Goal: Task Accomplishment & Management: Use online tool/utility

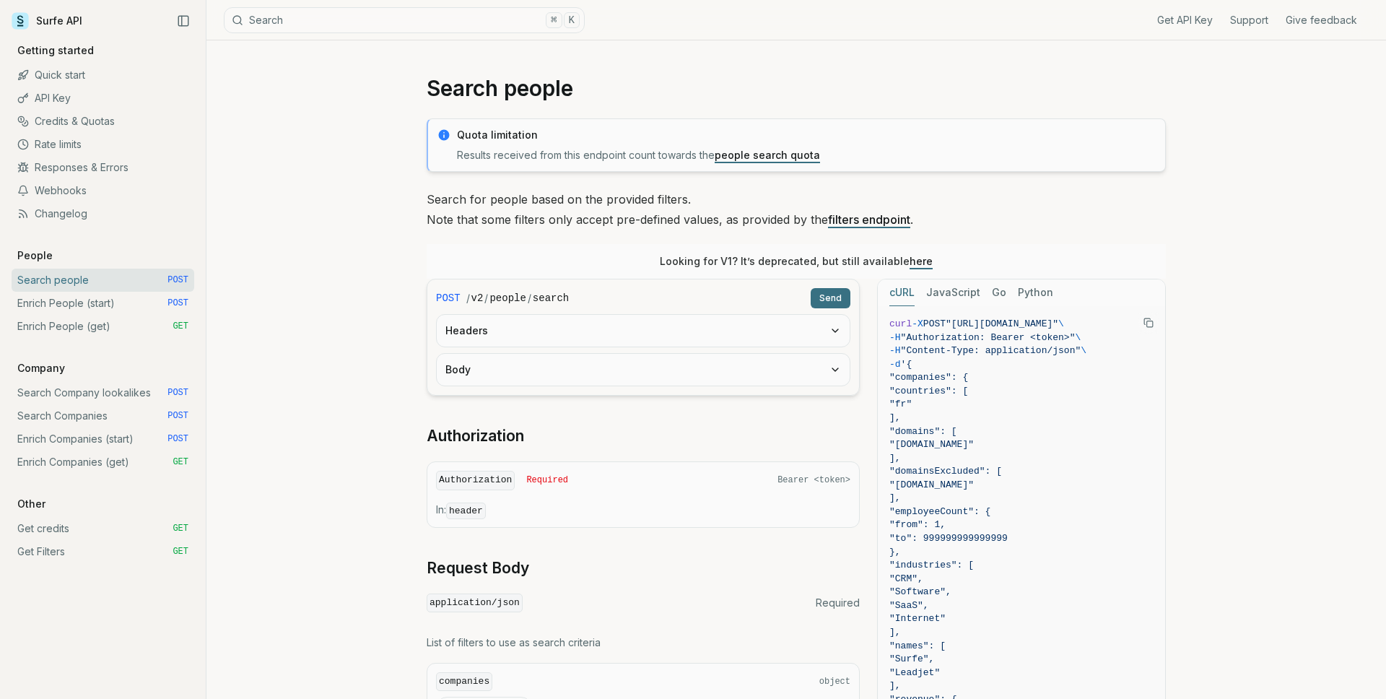
click at [85, 398] on link "Search Company lookalikes POST" at bounding box center [103, 392] width 183 height 23
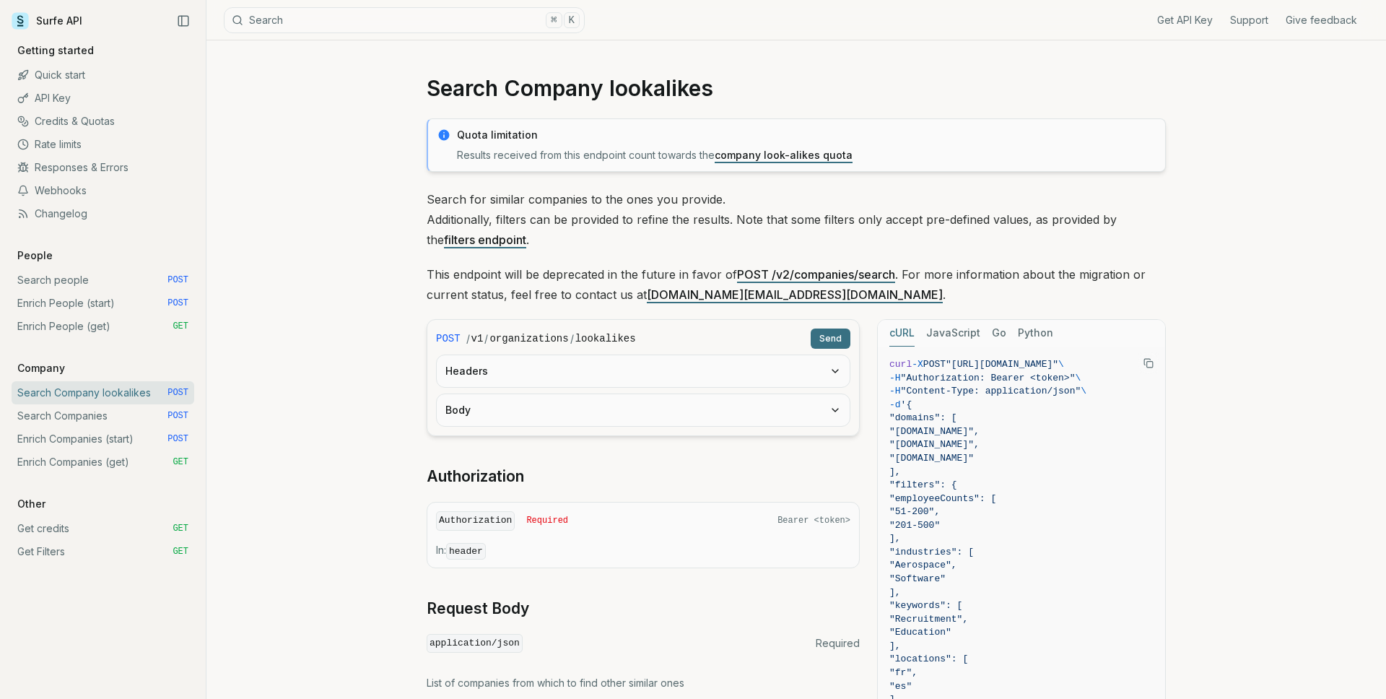
click at [98, 414] on link "Search Companies POST" at bounding box center [103, 415] width 183 height 23
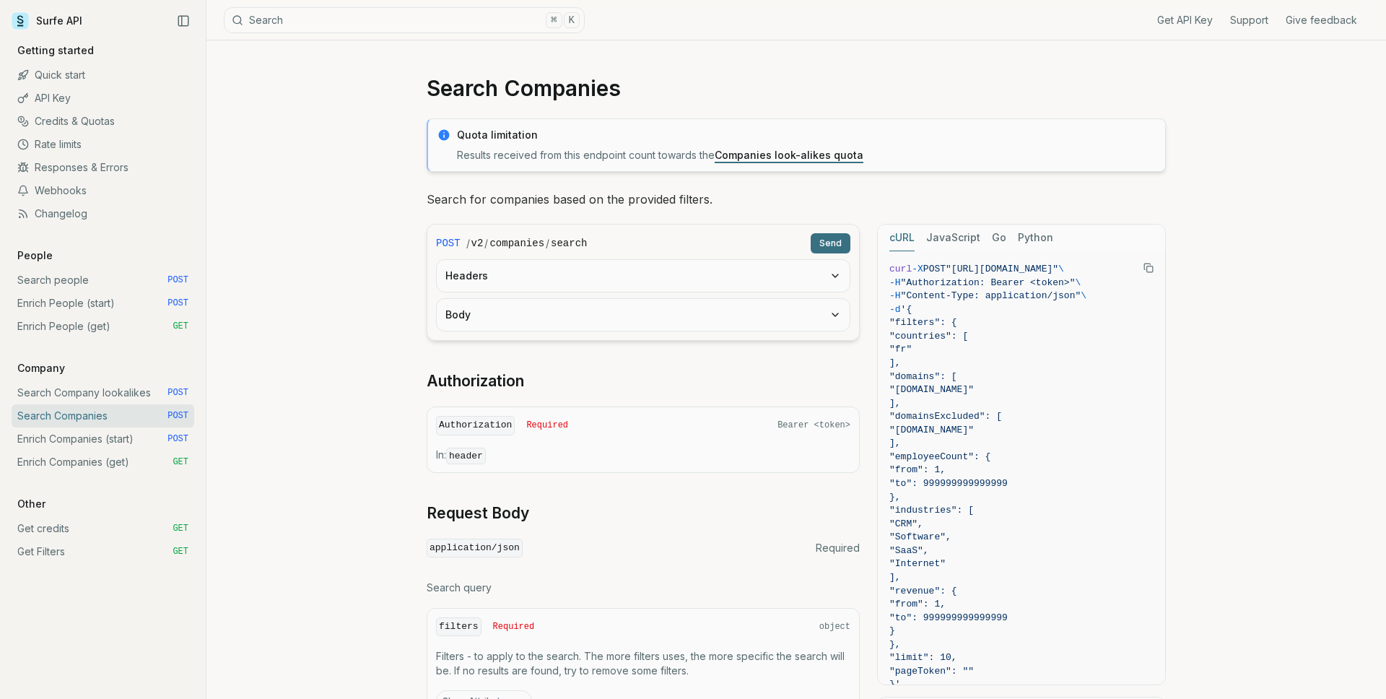
click at [556, 272] on button "Headers" at bounding box center [643, 276] width 413 height 32
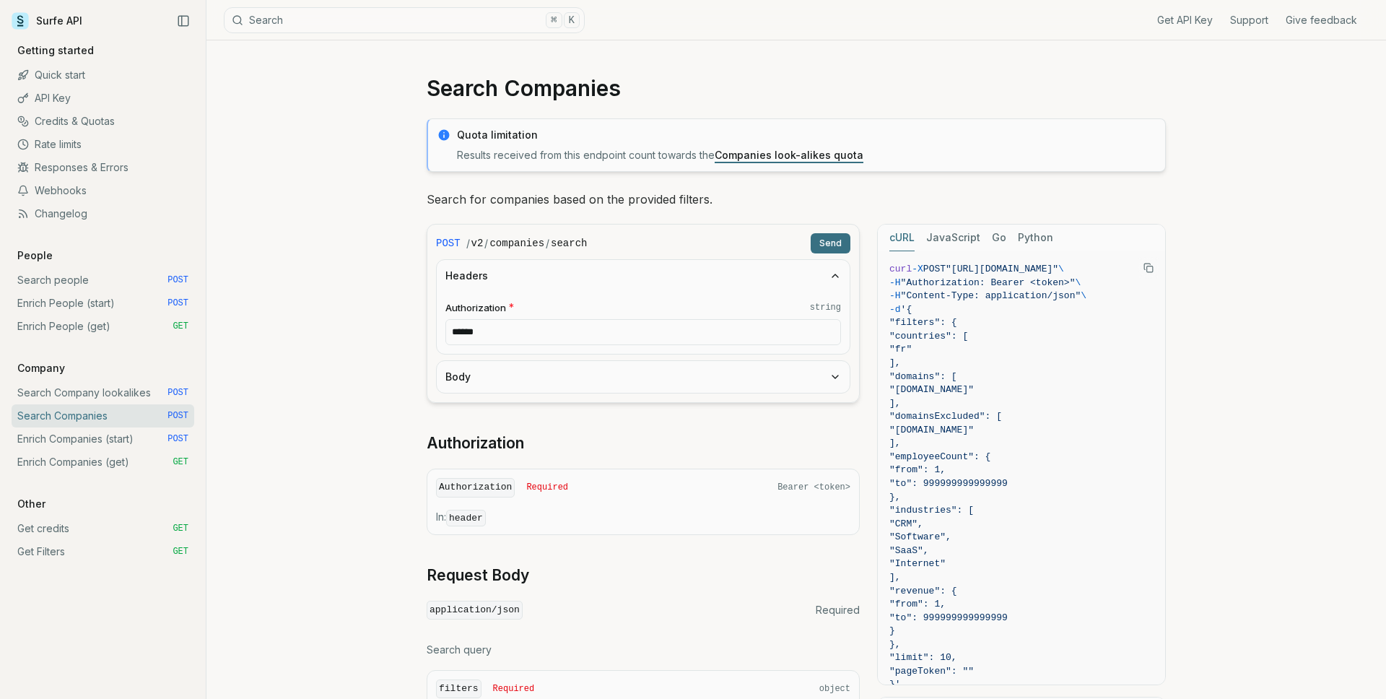
click at [556, 272] on button "Headers" at bounding box center [643, 276] width 413 height 32
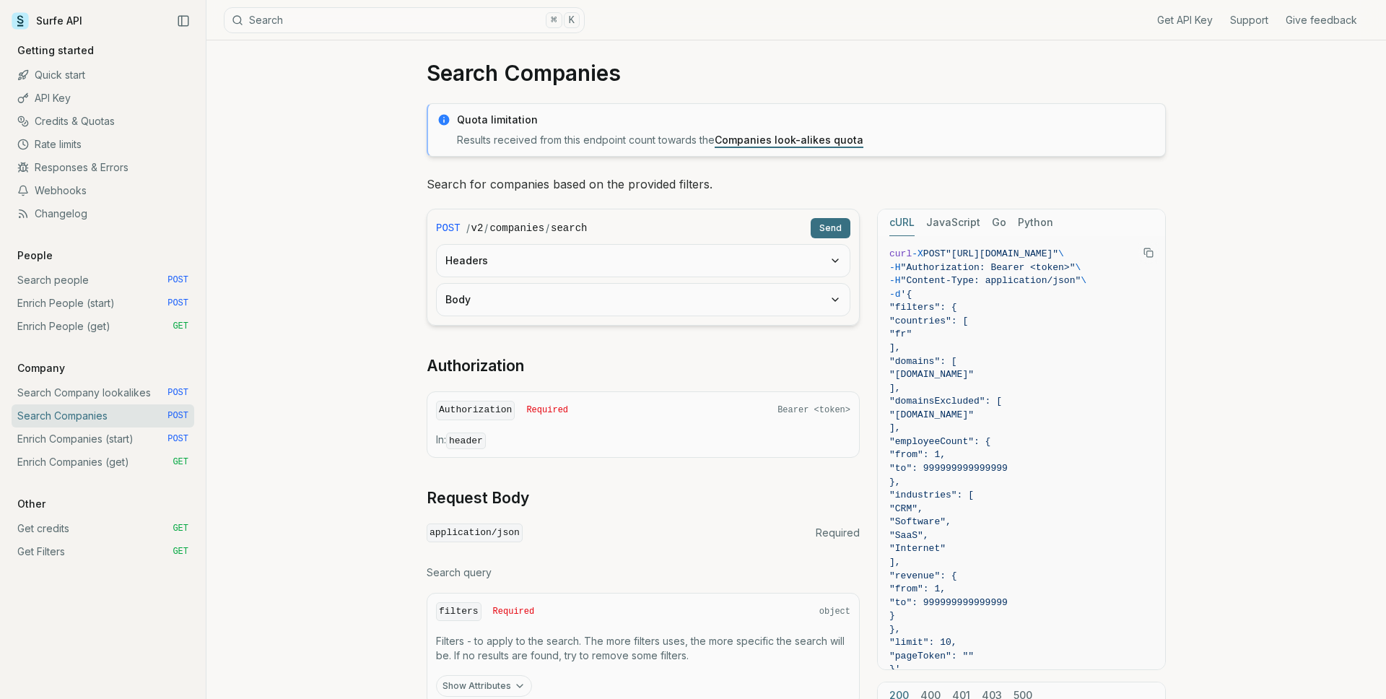
click at [556, 309] on button "Body" at bounding box center [643, 300] width 413 height 32
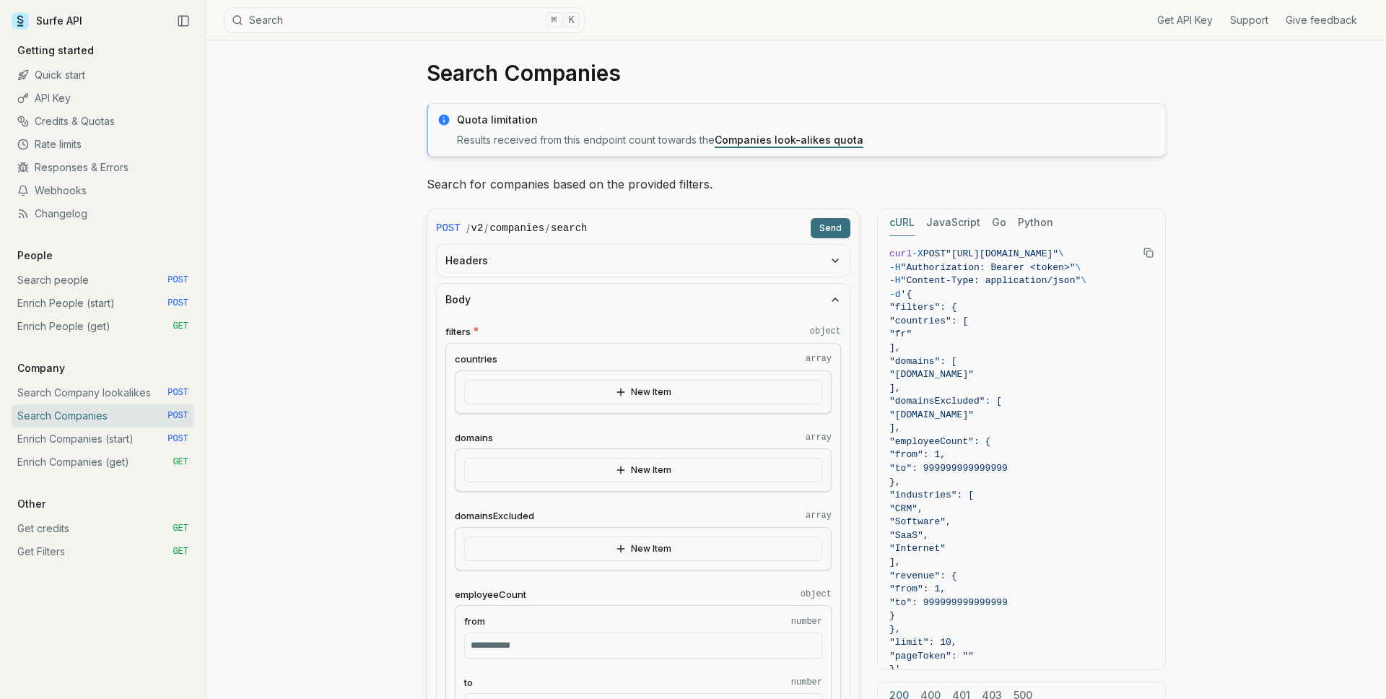
click at [556, 309] on button "Body" at bounding box center [643, 300] width 413 height 32
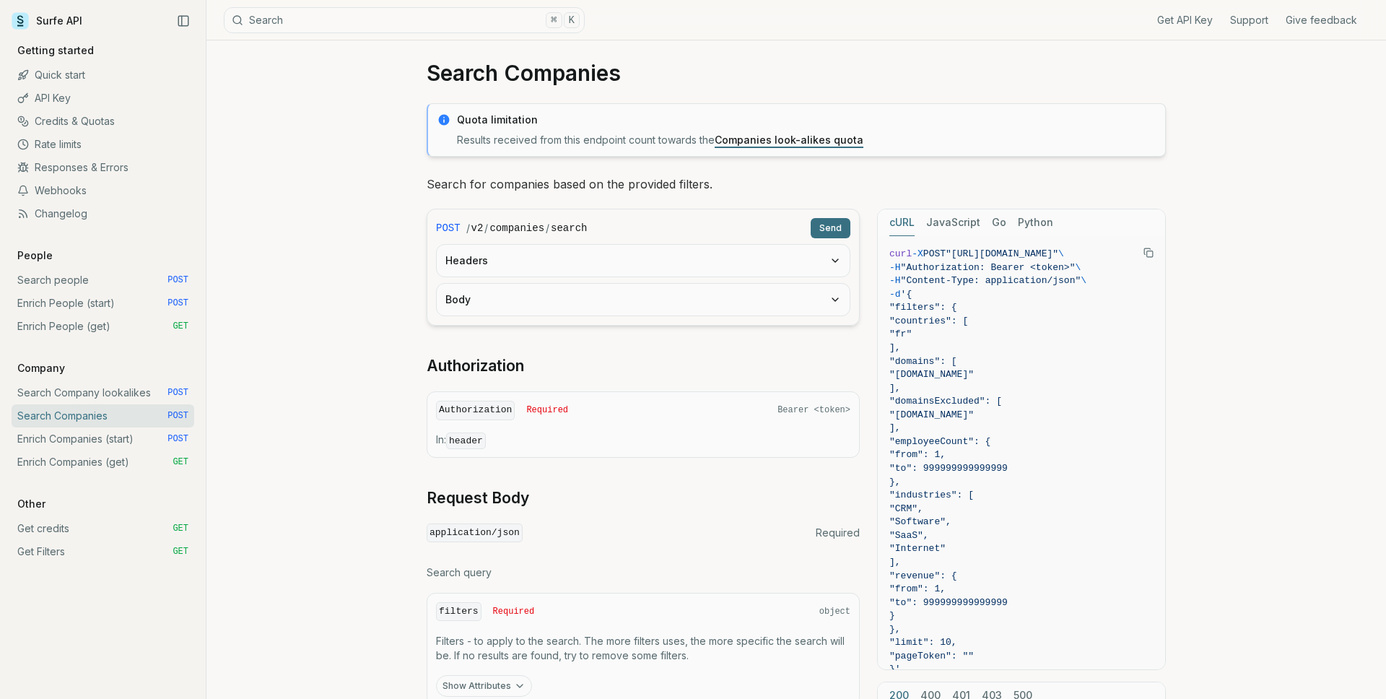
click at [556, 309] on button "Body" at bounding box center [643, 300] width 413 height 32
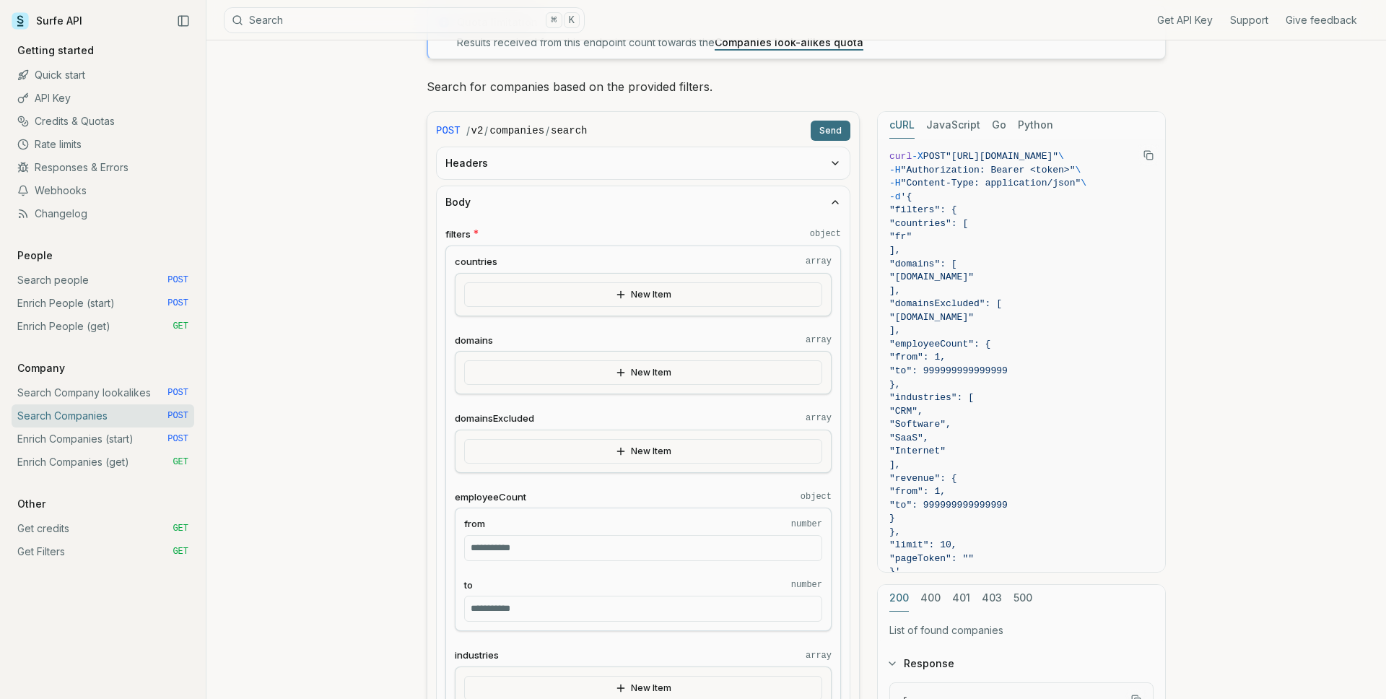
scroll to position [114, 0]
click at [617, 291] on icon "button" at bounding box center [621, 293] width 12 height 12
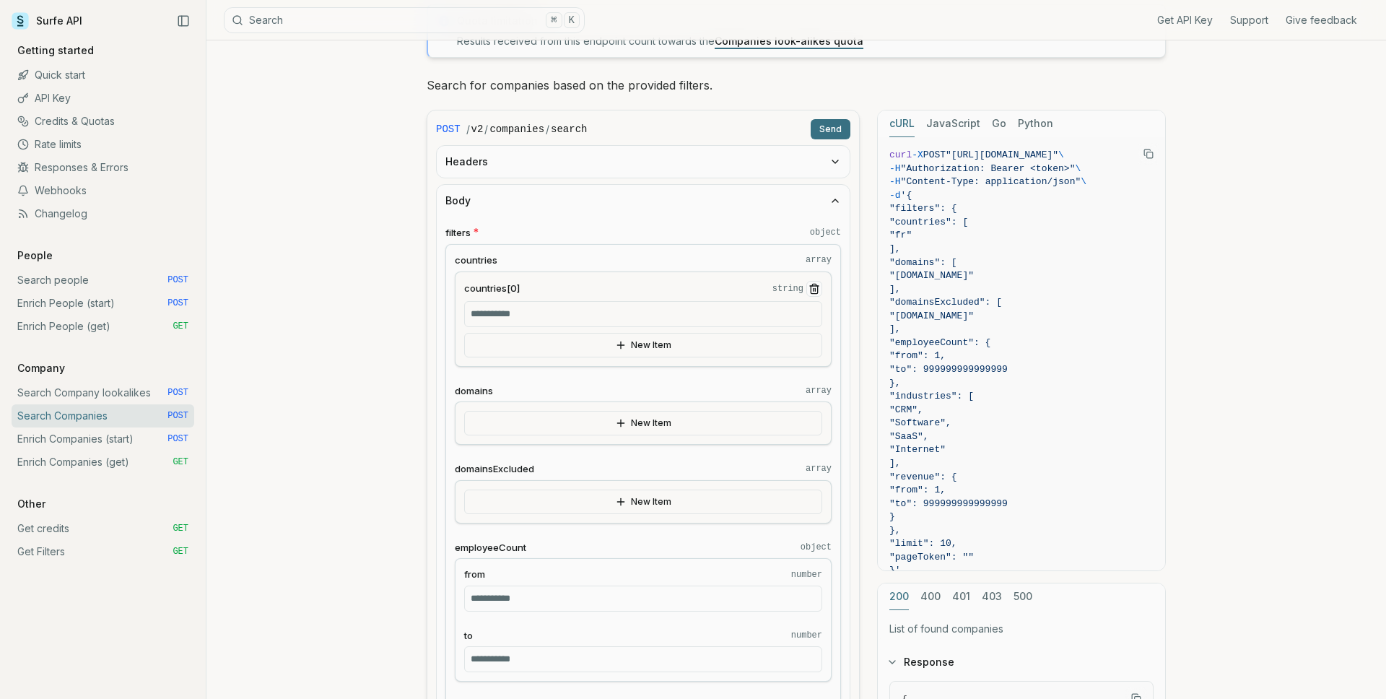
click at [602, 310] on input "countries[0] string" at bounding box center [643, 314] width 358 height 26
type input "*"
type input "**"
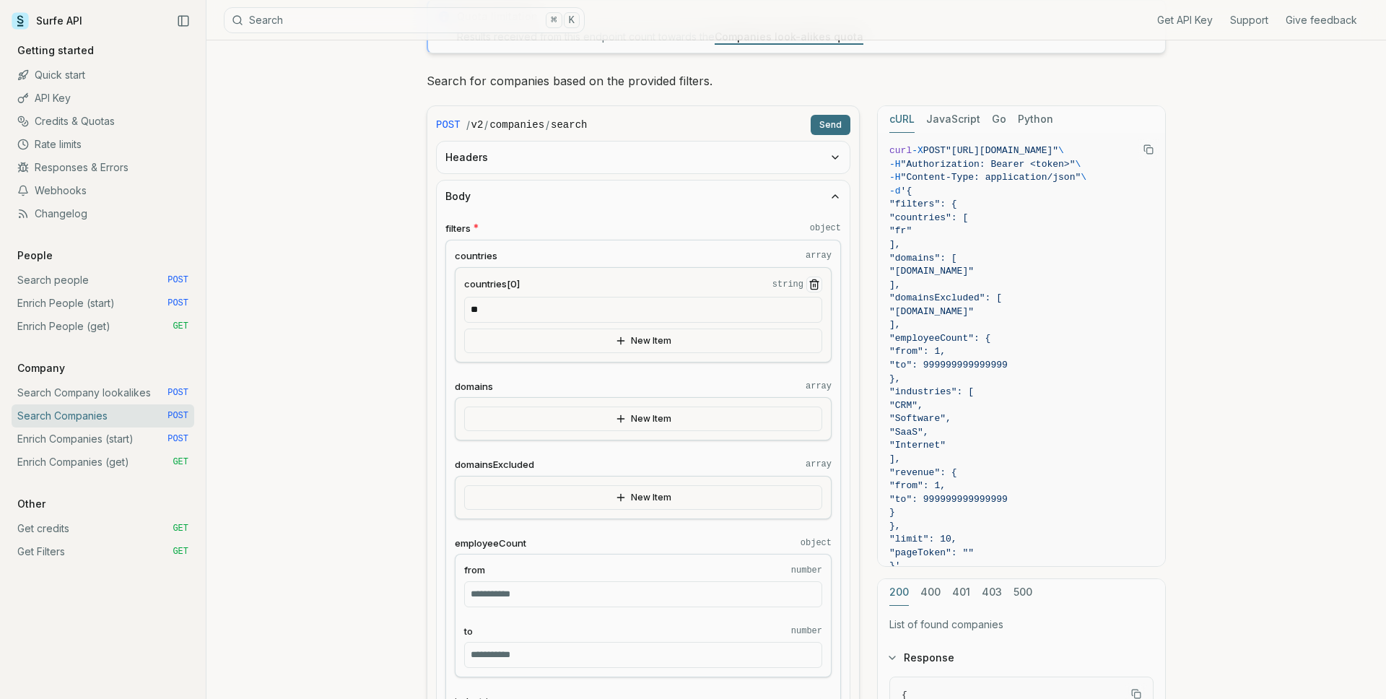
click at [624, 421] on icon "button" at bounding box center [621, 419] width 12 height 12
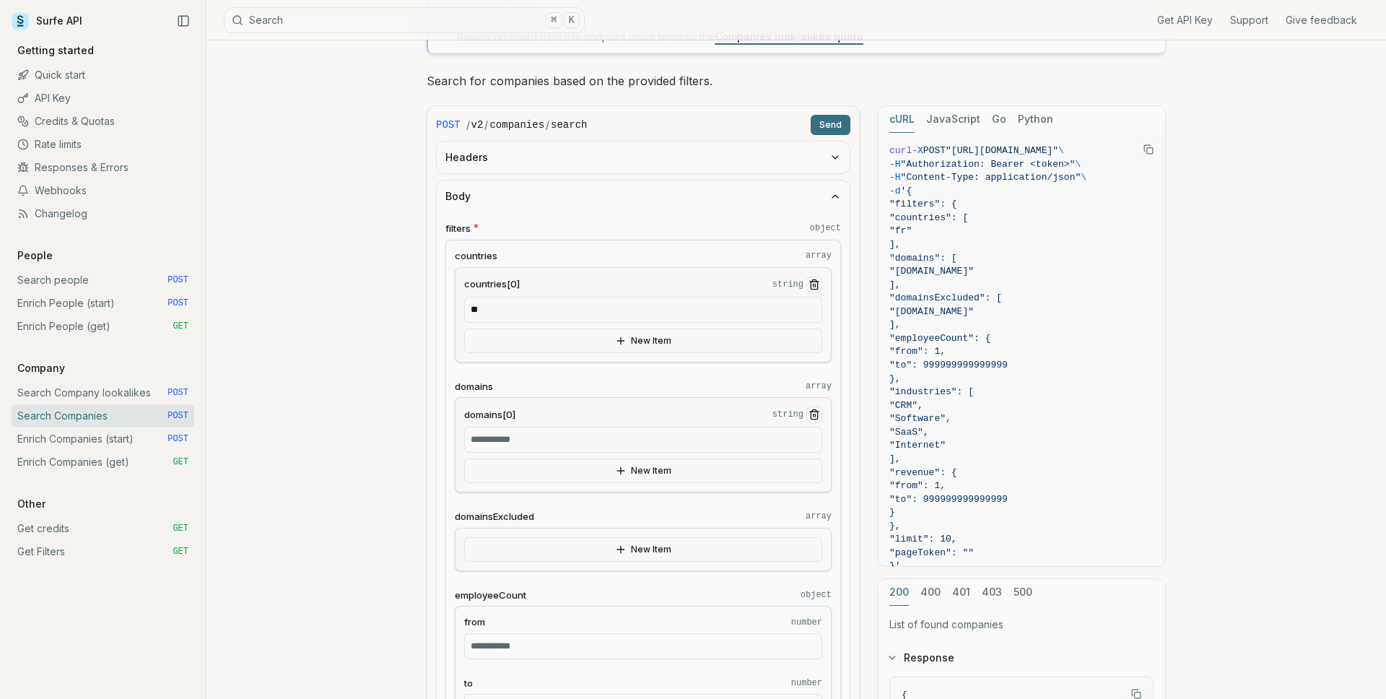
click at [816, 412] on icon "Remove Item" at bounding box center [815, 415] width 12 height 12
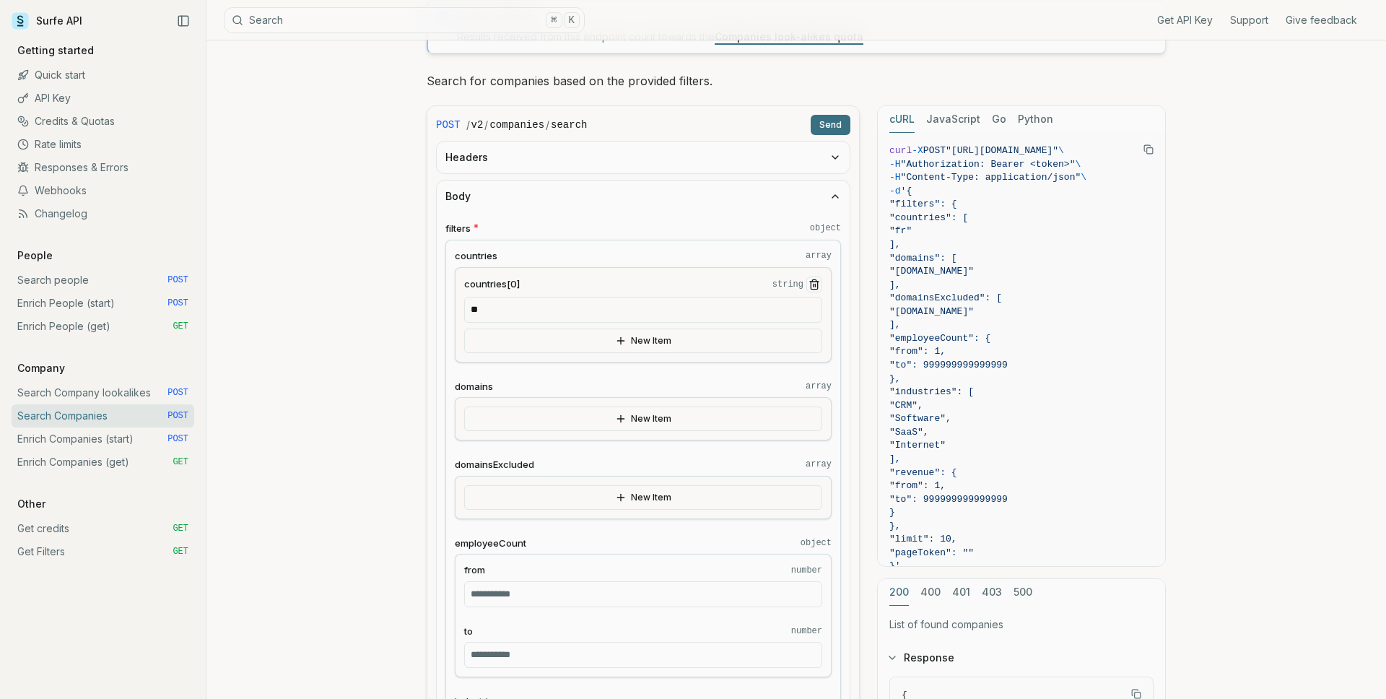
click at [817, 284] on icon "Remove Item" at bounding box center [815, 285] width 12 height 12
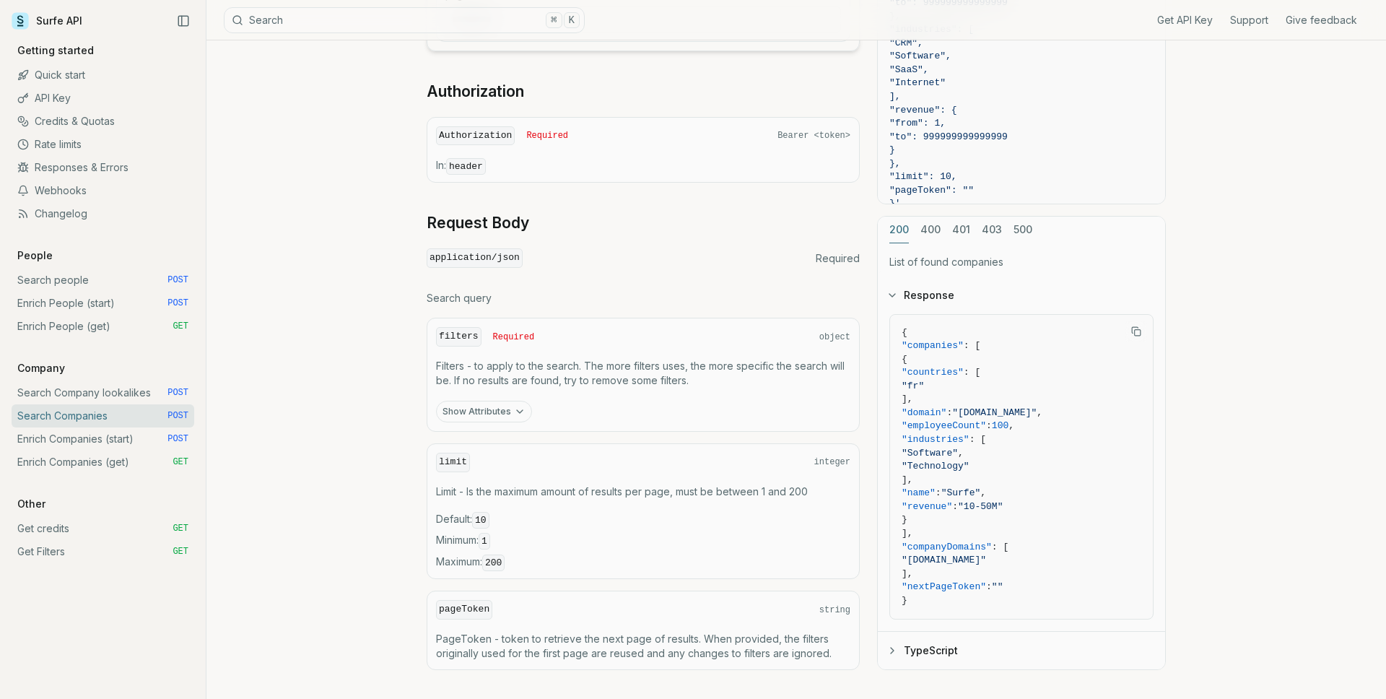
scroll to position [1161, 0]
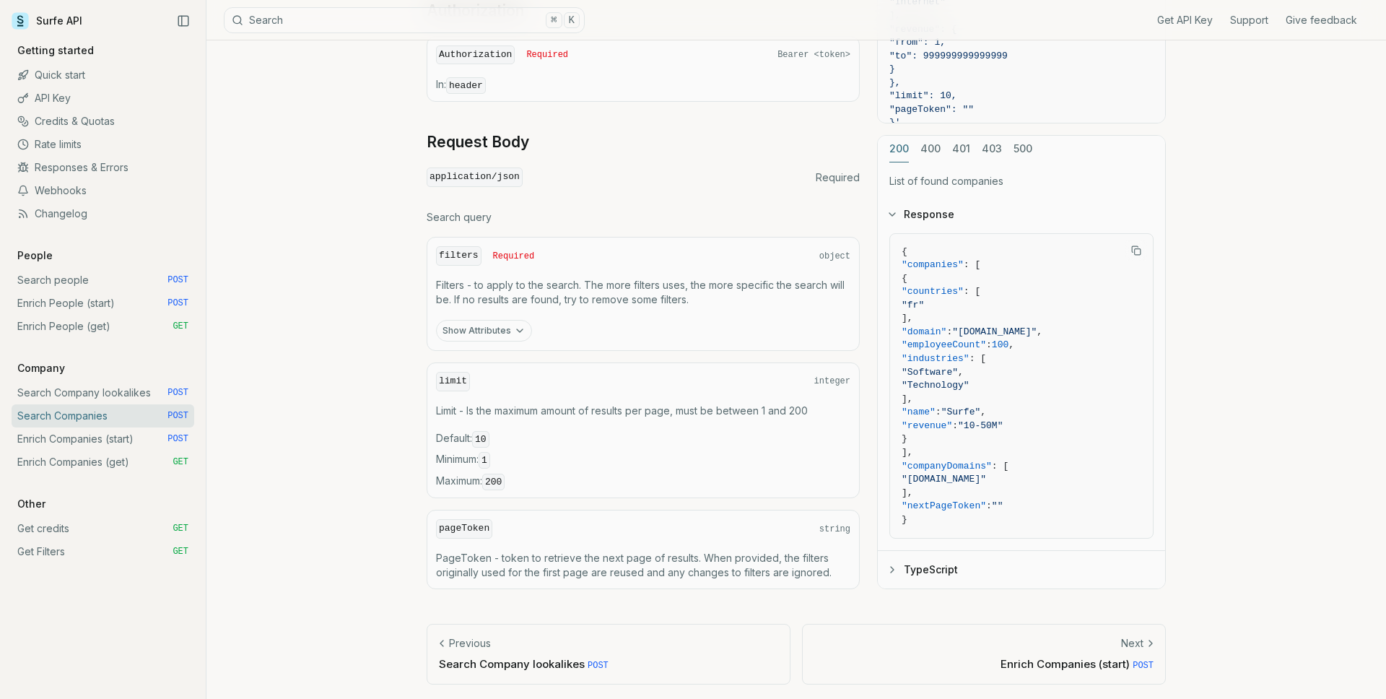
click at [93, 381] on link "Search Company lookalikes POST" at bounding box center [103, 392] width 183 height 23
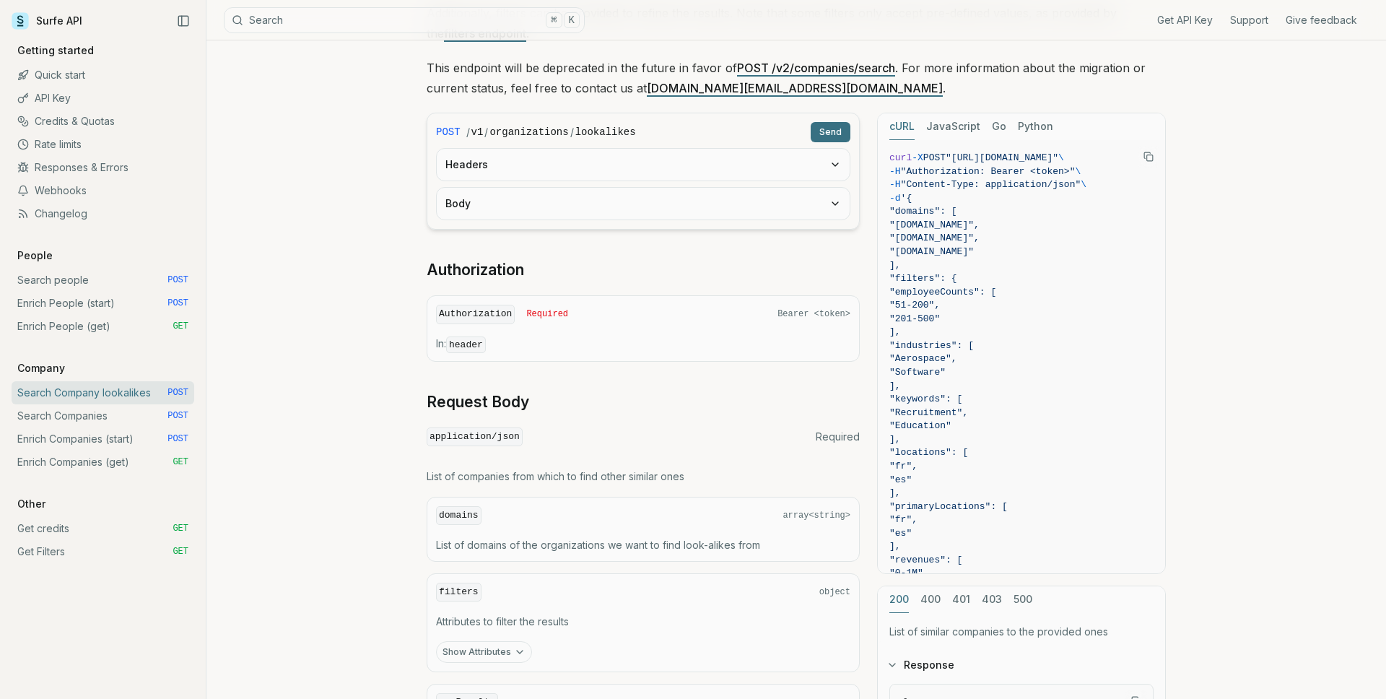
scroll to position [208, 0]
click at [554, 173] on button "Headers" at bounding box center [643, 163] width 413 height 32
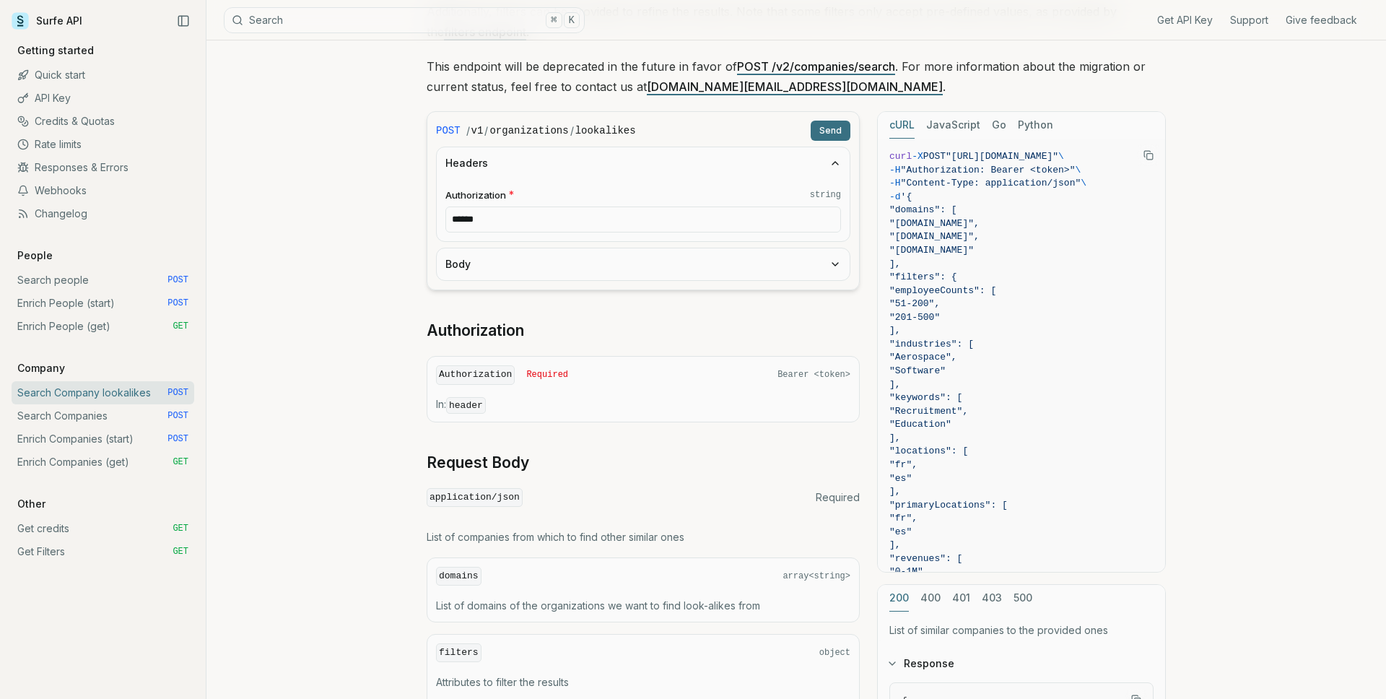
click at [554, 220] on input "******" at bounding box center [644, 220] width 396 height 26
click at [550, 167] on button "Headers" at bounding box center [643, 163] width 413 height 32
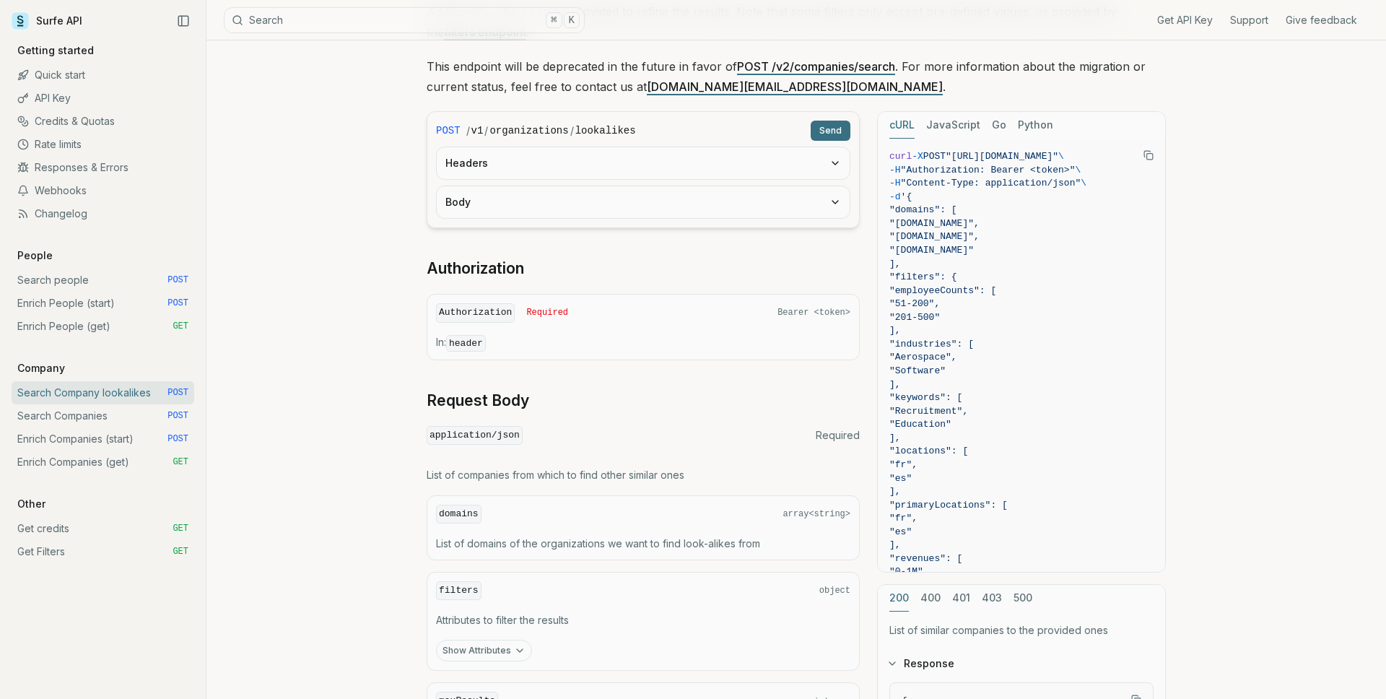
click at [542, 210] on button "Body" at bounding box center [643, 202] width 413 height 32
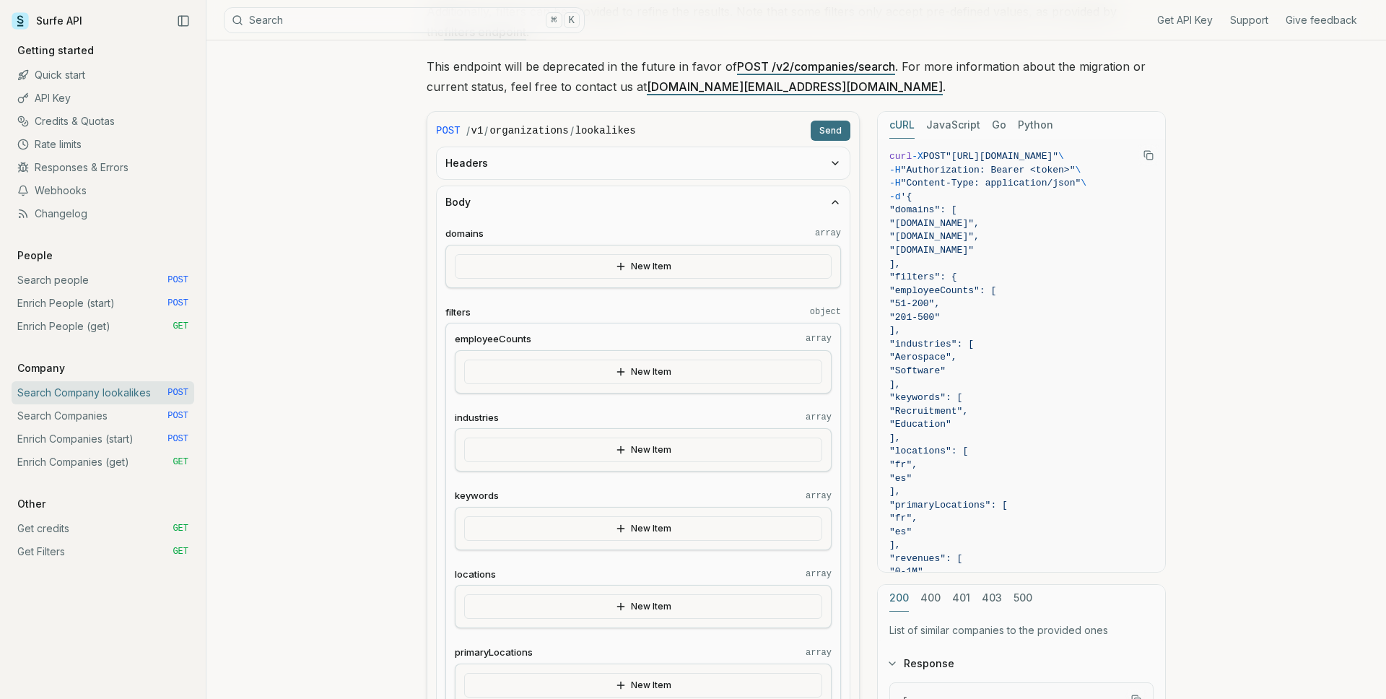
click at [542, 210] on button "Body" at bounding box center [643, 202] width 413 height 32
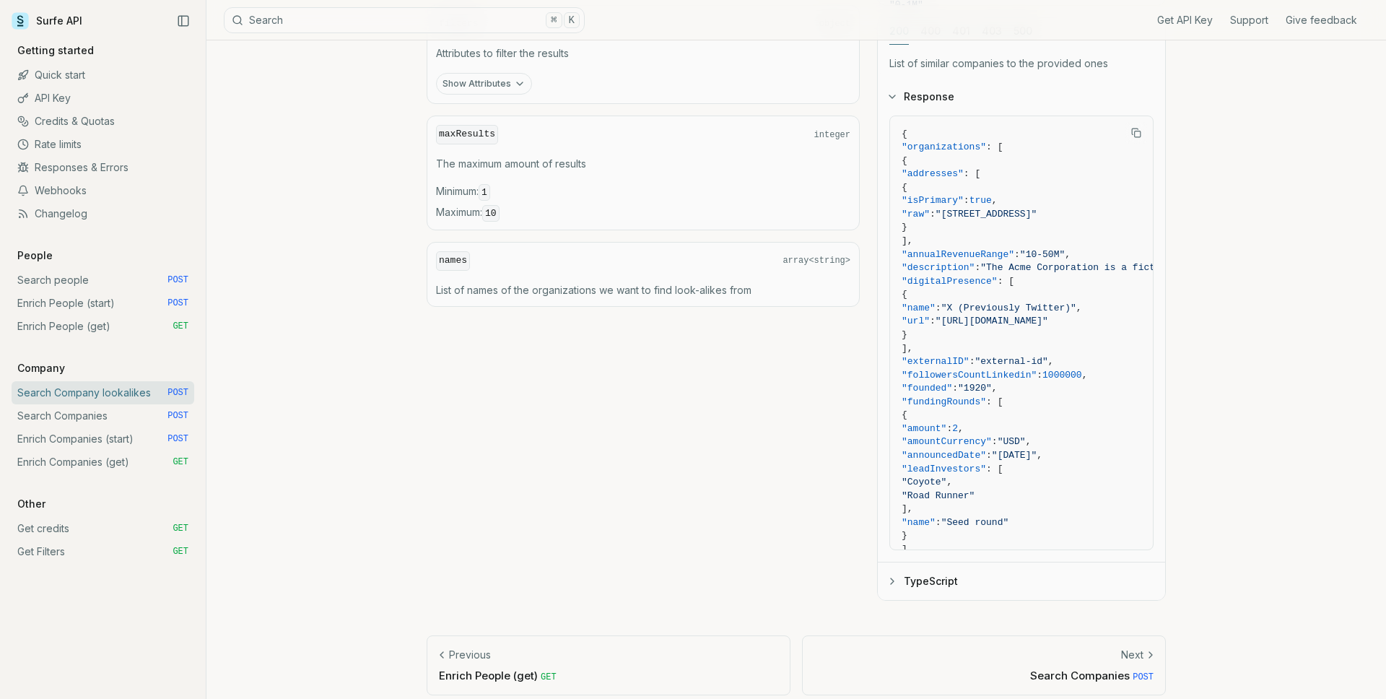
scroll to position [0, 0]
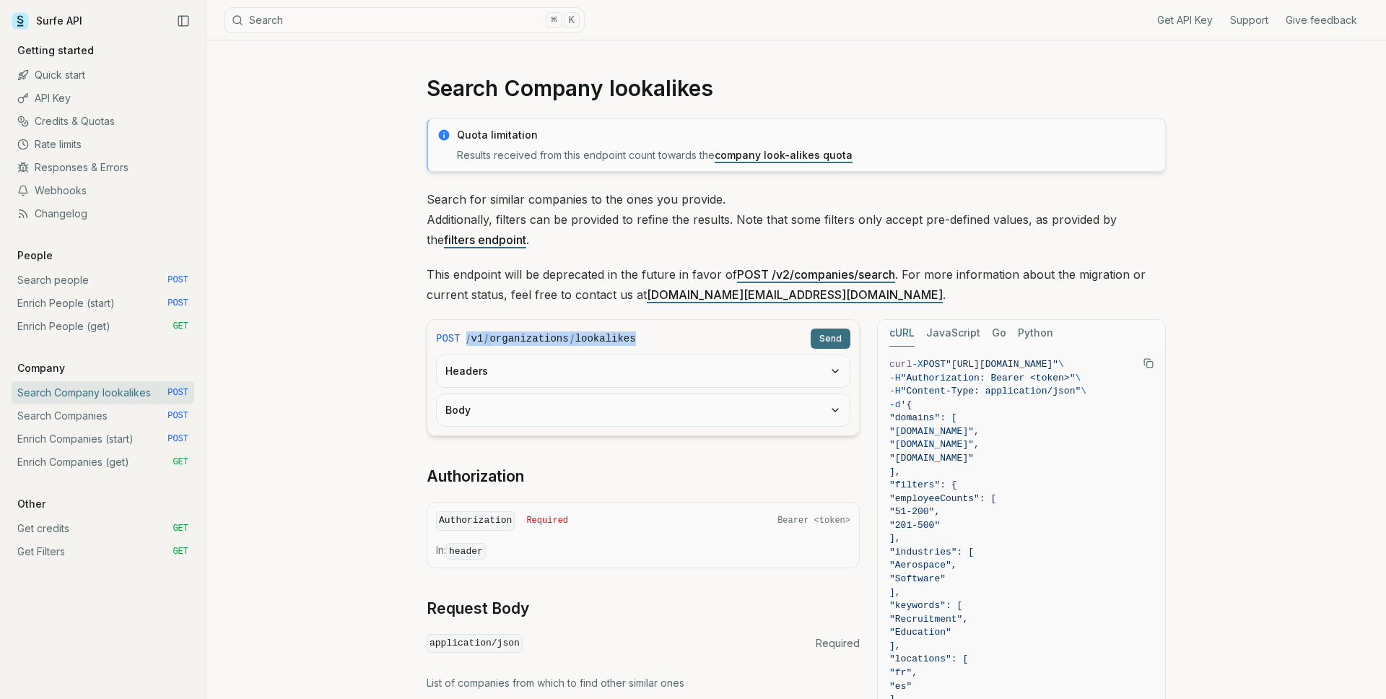
drag, startPoint x: 622, startPoint y: 344, endPoint x: 526, endPoint y: 165, distance: 203.2
click at [463, 338] on div "POST / v1 / organizations / lookalikes Send" at bounding box center [643, 339] width 414 height 20
copy div "/ v1 / organizations / lookalikes"
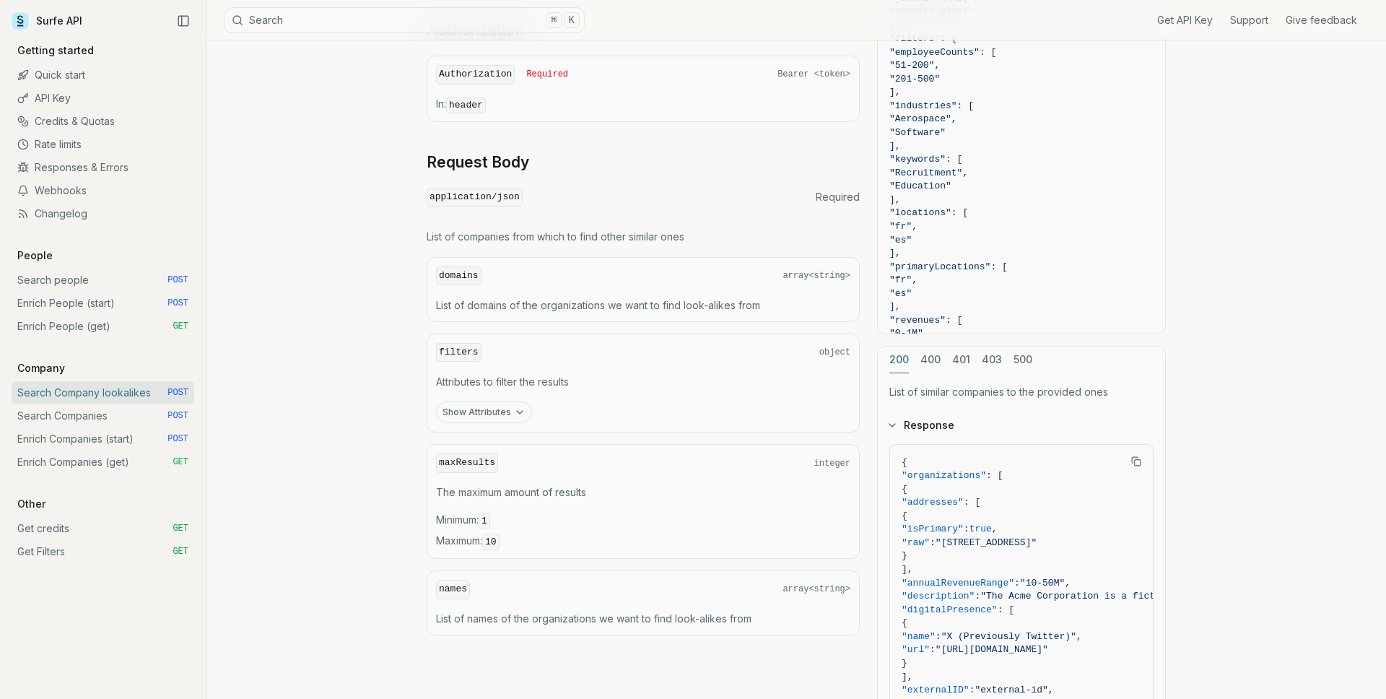
scroll to position [448, 0]
click at [523, 420] on button "Show Attributes" at bounding box center [484, 411] width 96 height 22
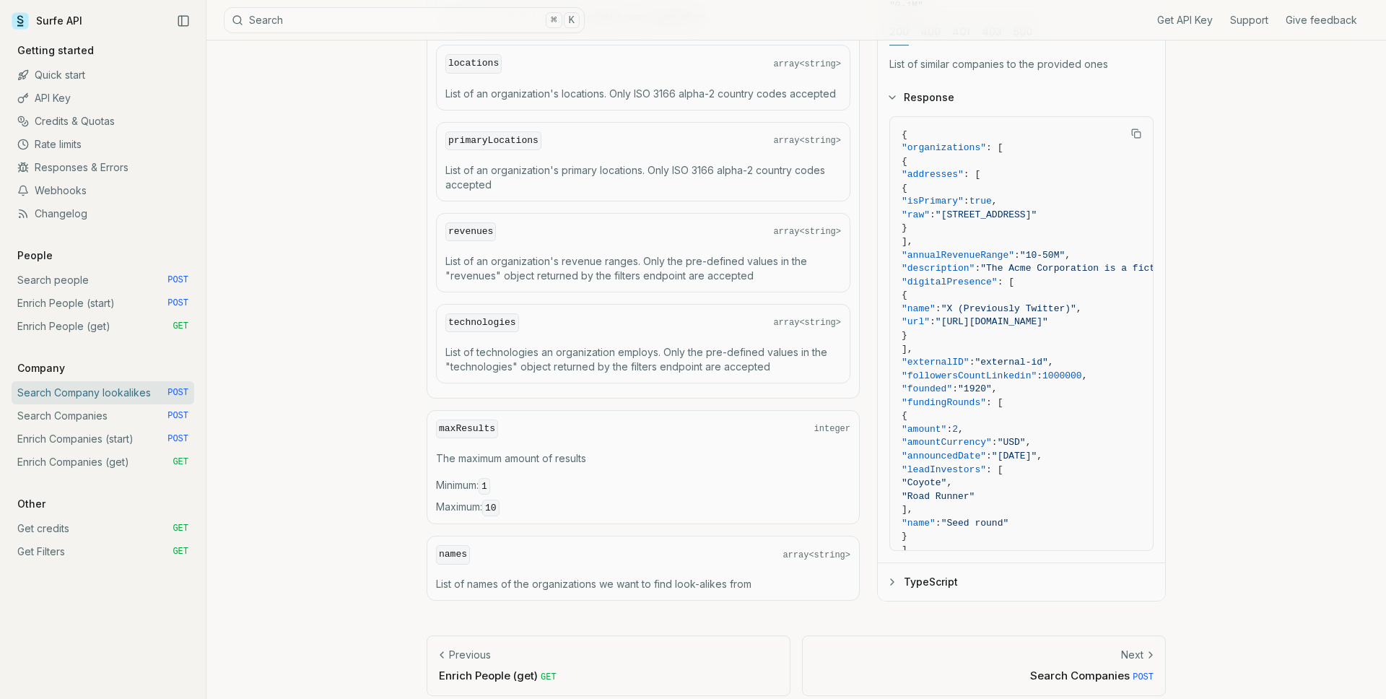
scroll to position [1090, 0]
click at [575, 349] on p "List of technologies an organization employs. Only the pre-defined values in th…" at bounding box center [644, 358] width 396 height 29
click at [492, 321] on code "technologies" at bounding box center [483, 322] width 74 height 19
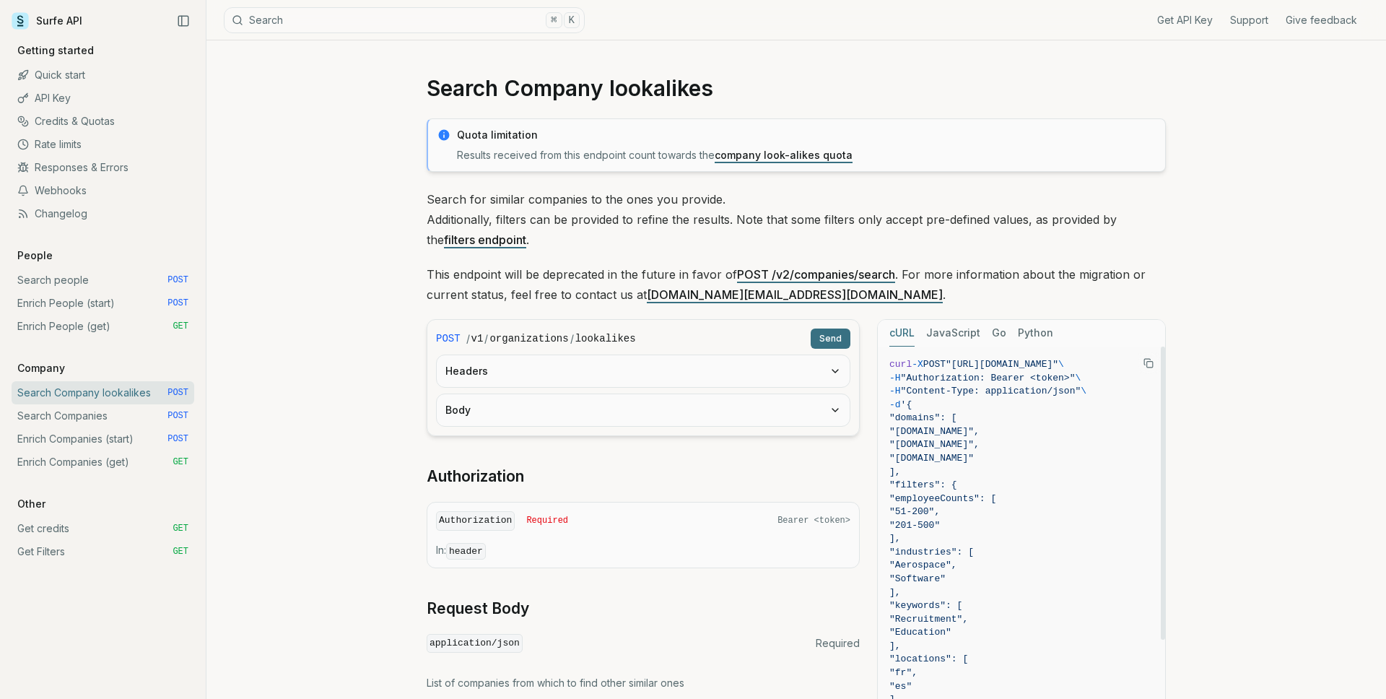
scroll to position [225, 0]
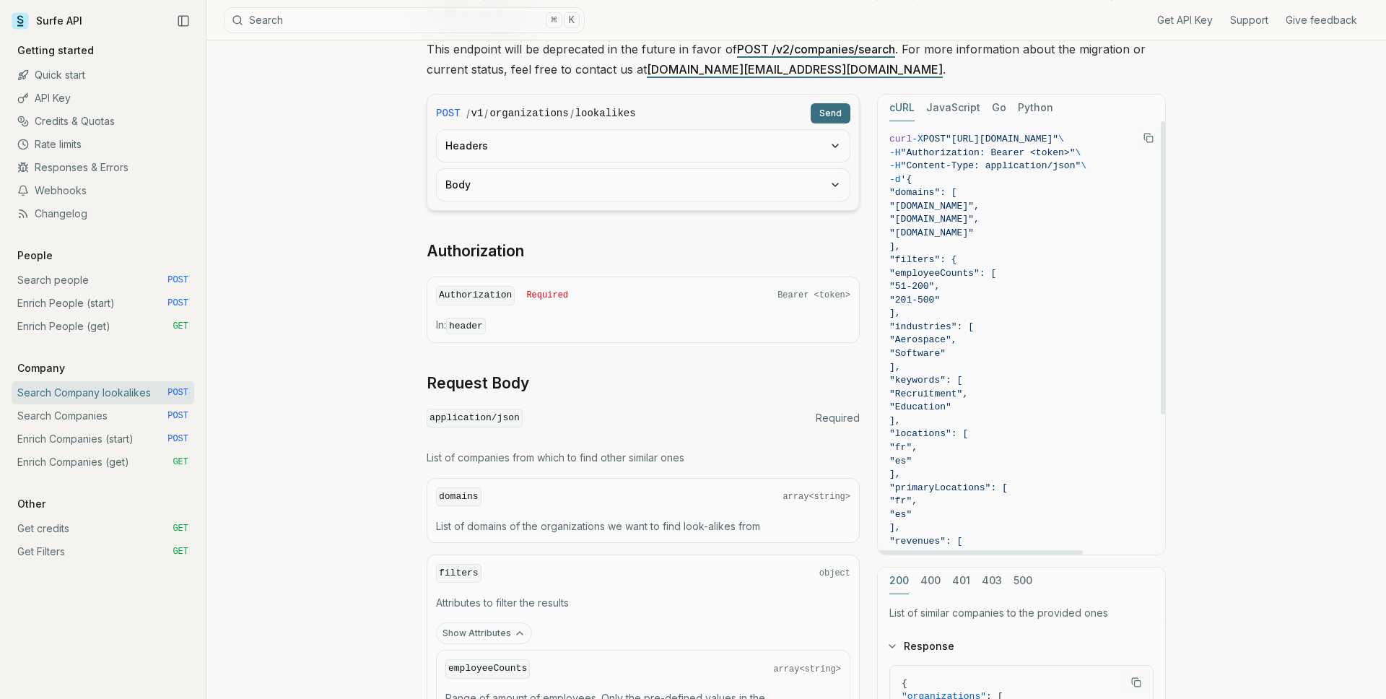
click at [965, 108] on button "JavaScript" at bounding box center [953, 108] width 54 height 27
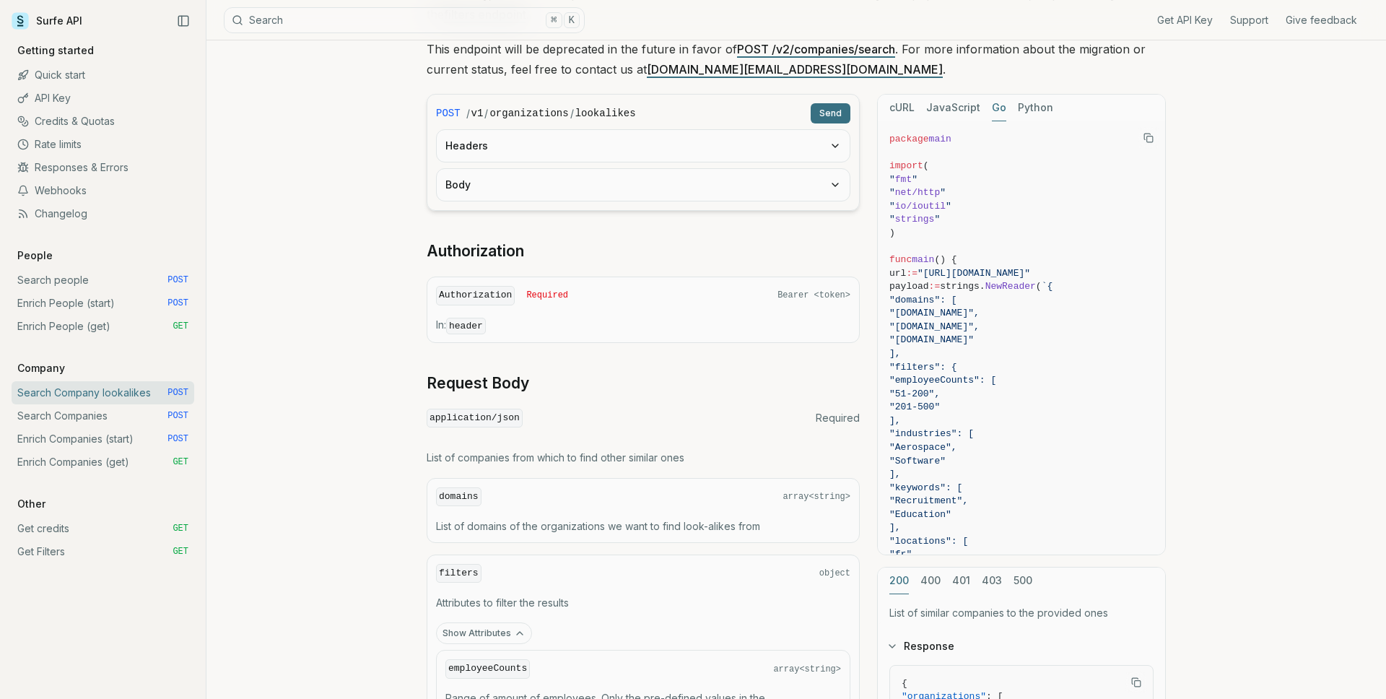
click at [996, 108] on button "Go" at bounding box center [999, 108] width 14 height 27
click at [1027, 109] on button "Python" at bounding box center [1035, 108] width 35 height 27
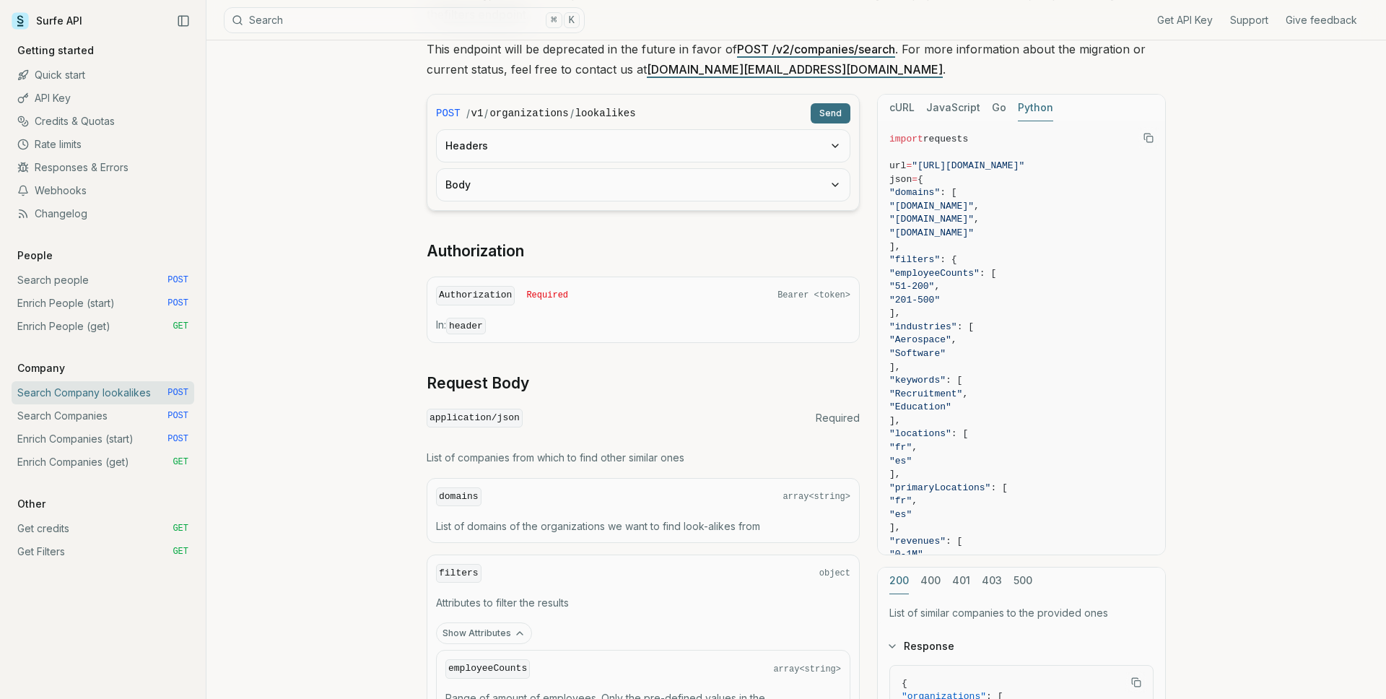
click at [907, 102] on button "cURL" at bounding box center [902, 108] width 25 height 27
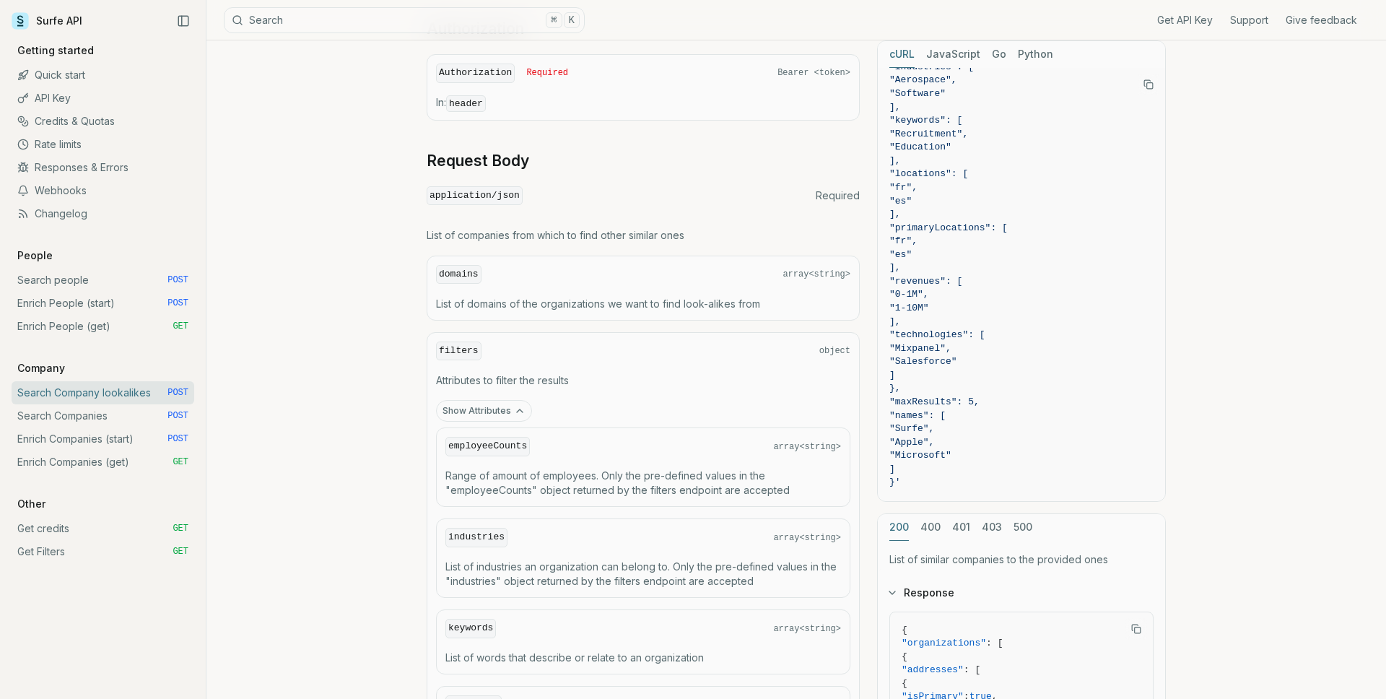
scroll to position [0, 0]
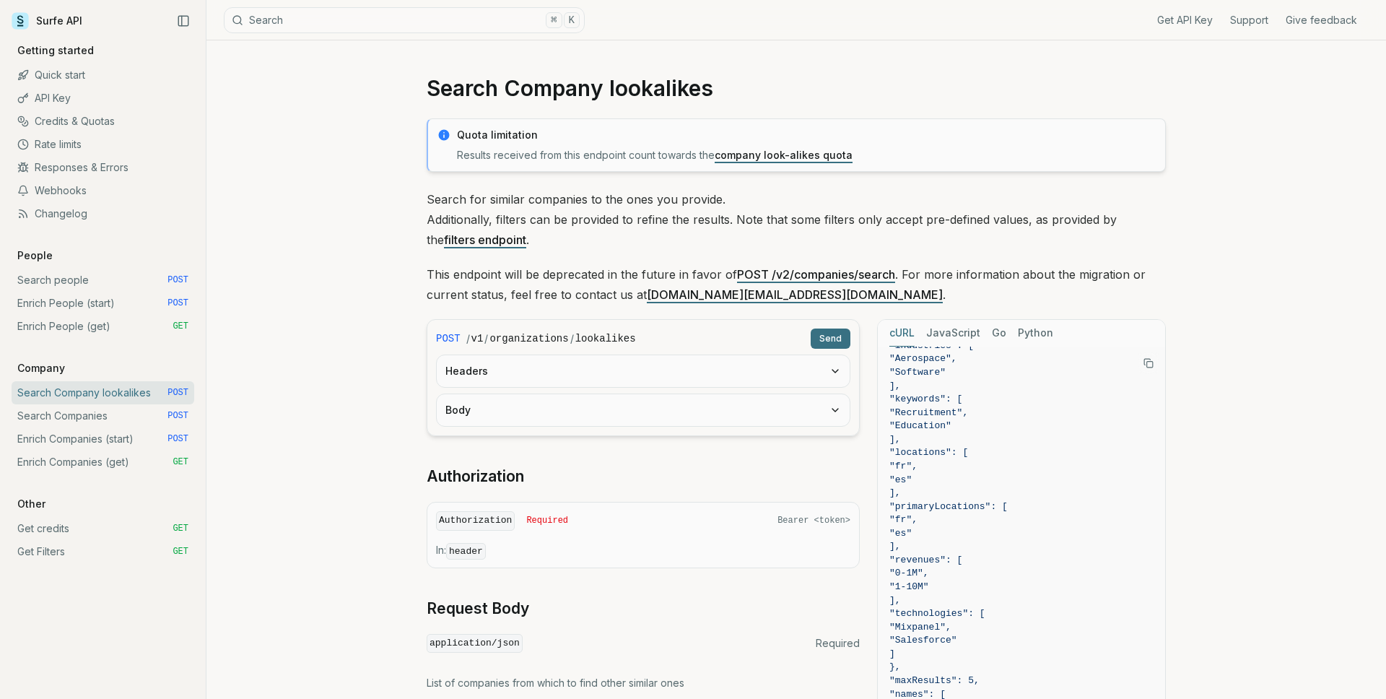
click at [788, 276] on link "POST /v2/companies/search" at bounding box center [816, 274] width 158 height 14
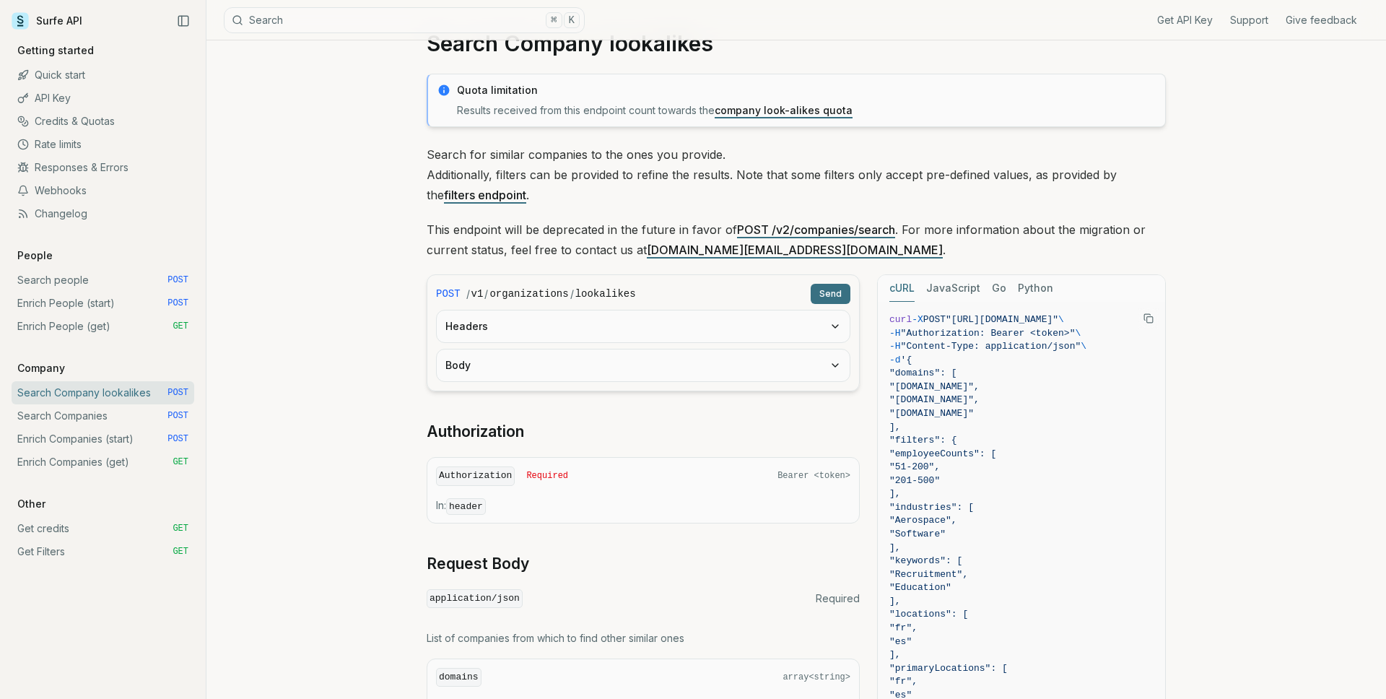
scroll to position [57, 0]
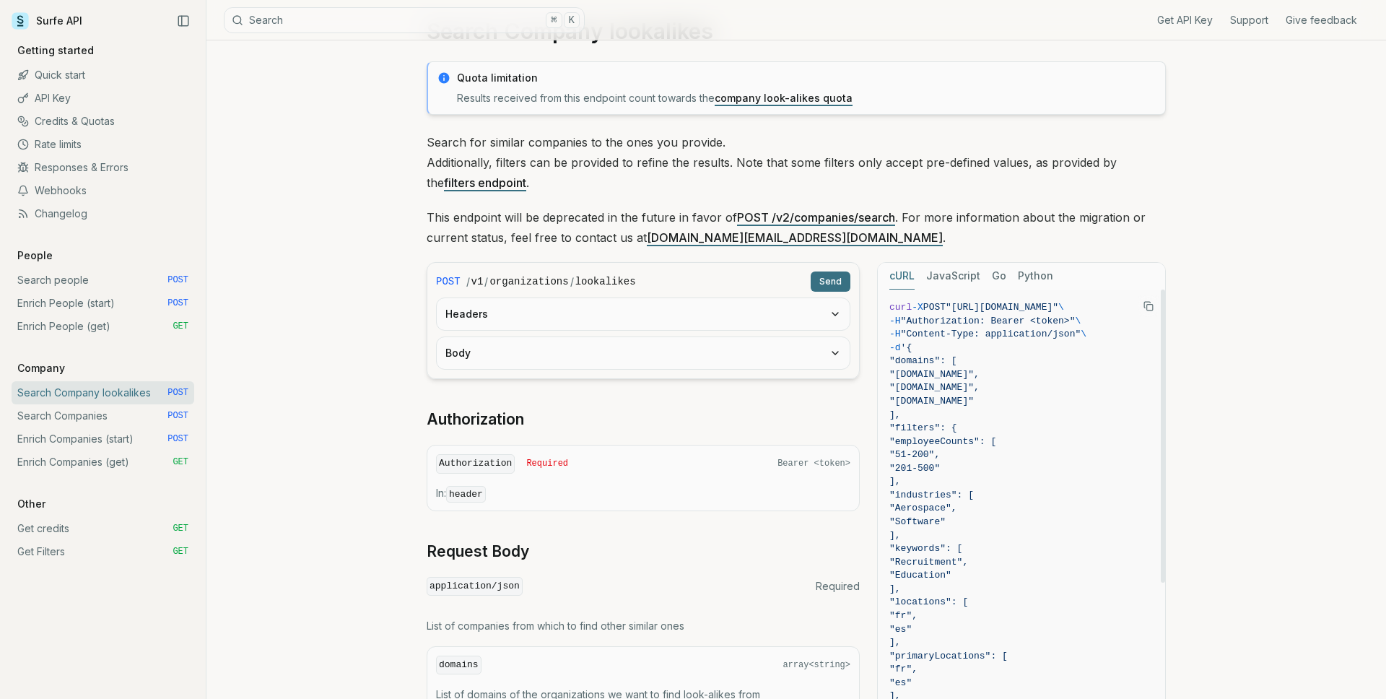
click at [841, 285] on button "Send" at bounding box center [831, 282] width 40 height 20
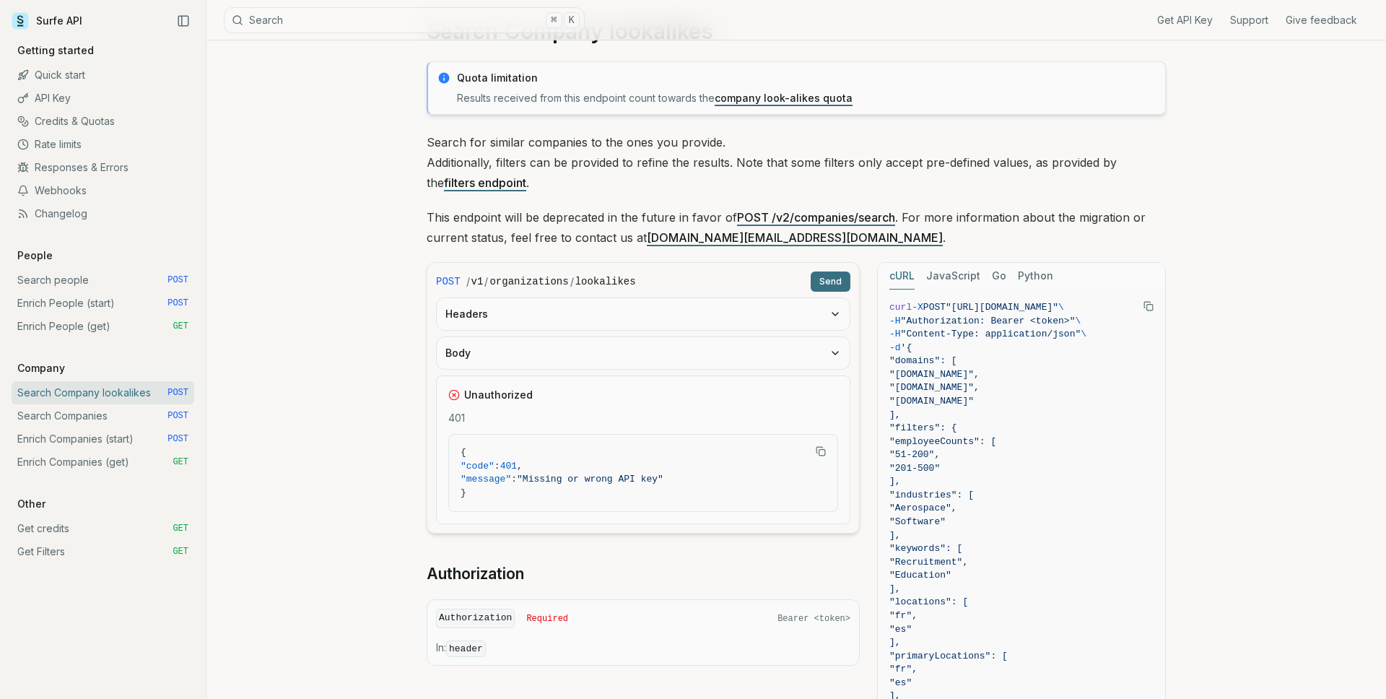
click at [646, 345] on button "Body" at bounding box center [643, 353] width 413 height 32
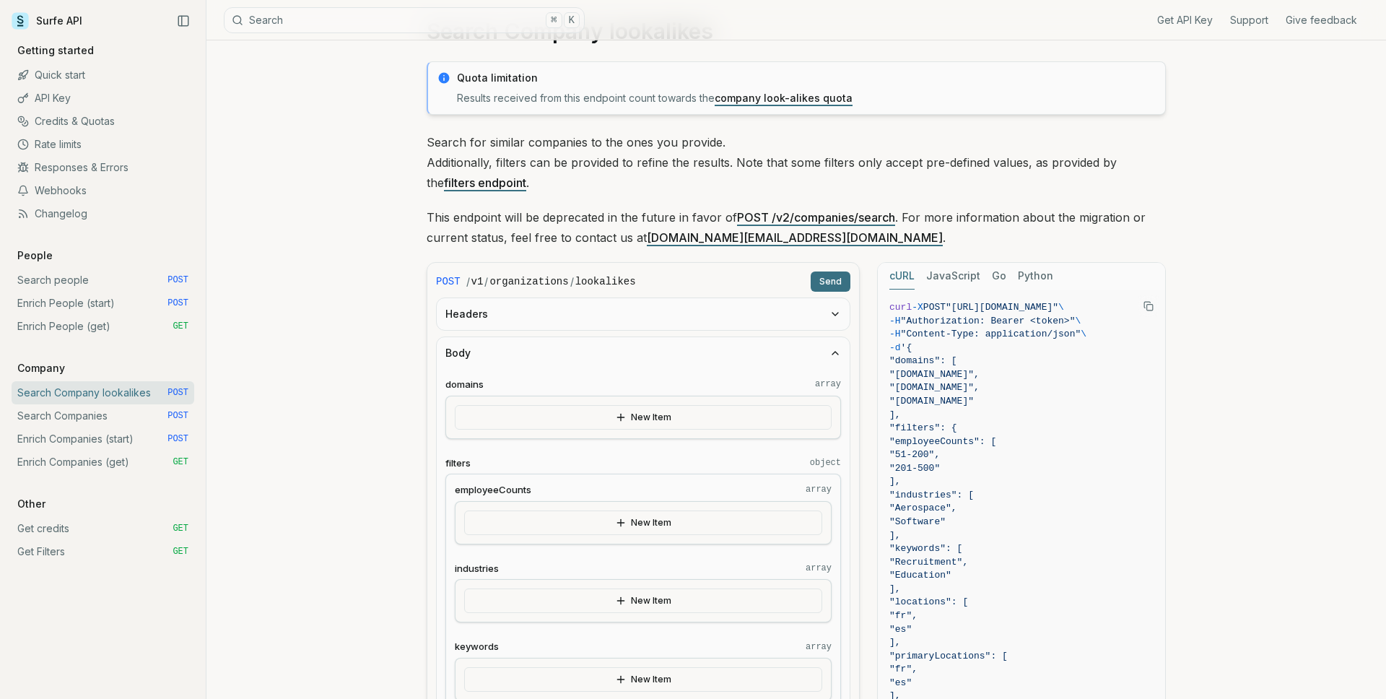
click at [640, 344] on button "Body" at bounding box center [643, 353] width 413 height 32
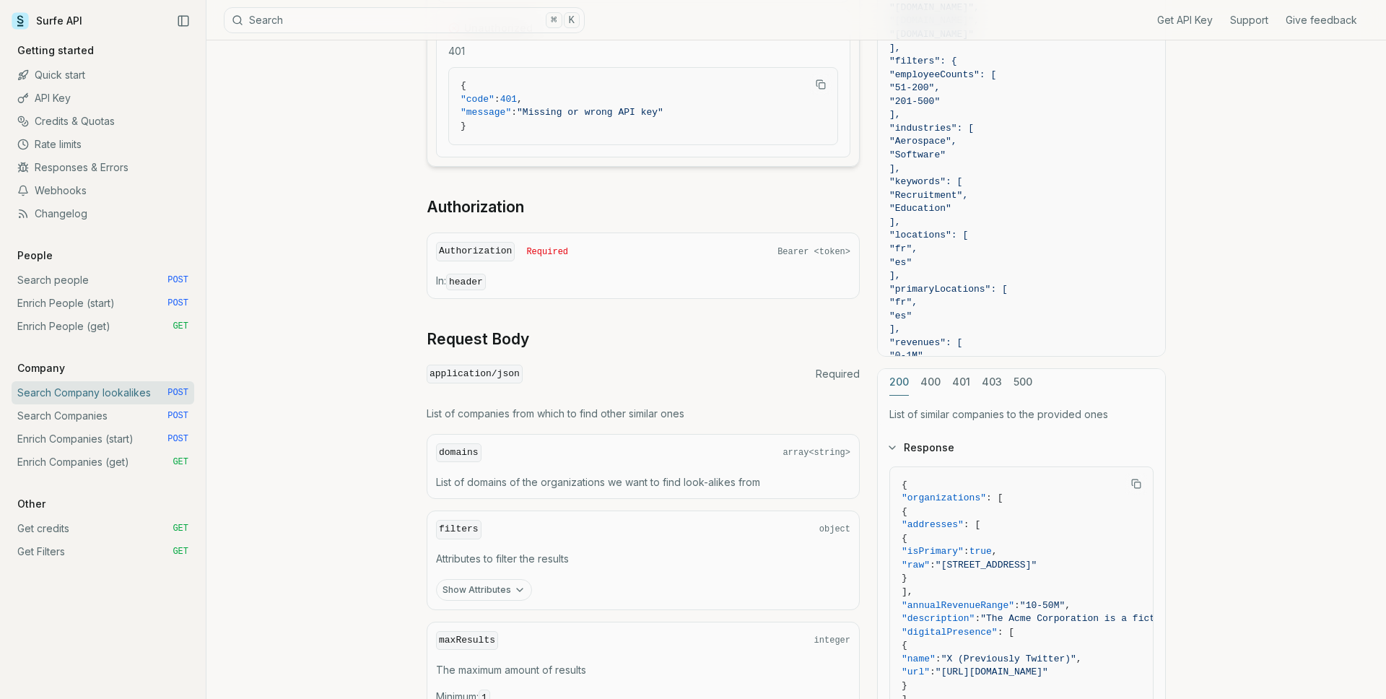
scroll to position [448, 0]
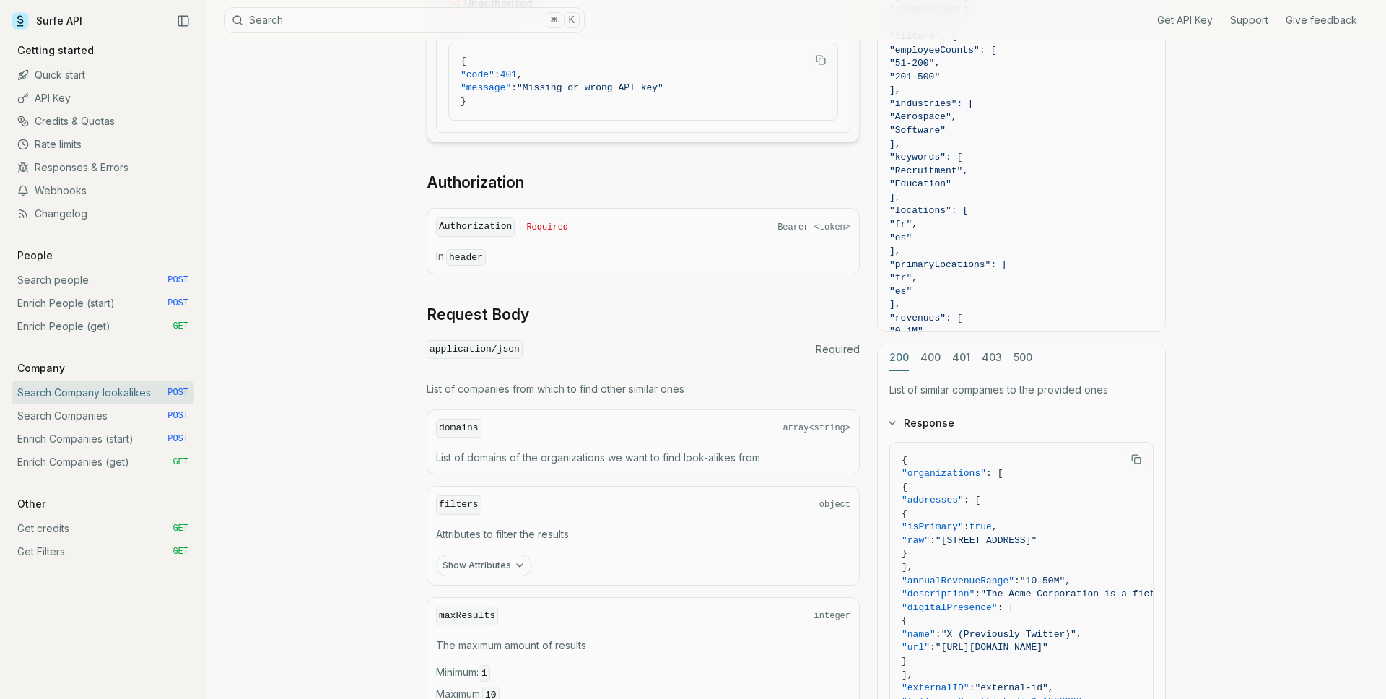
click at [838, 352] on span "Required" at bounding box center [838, 349] width 44 height 14
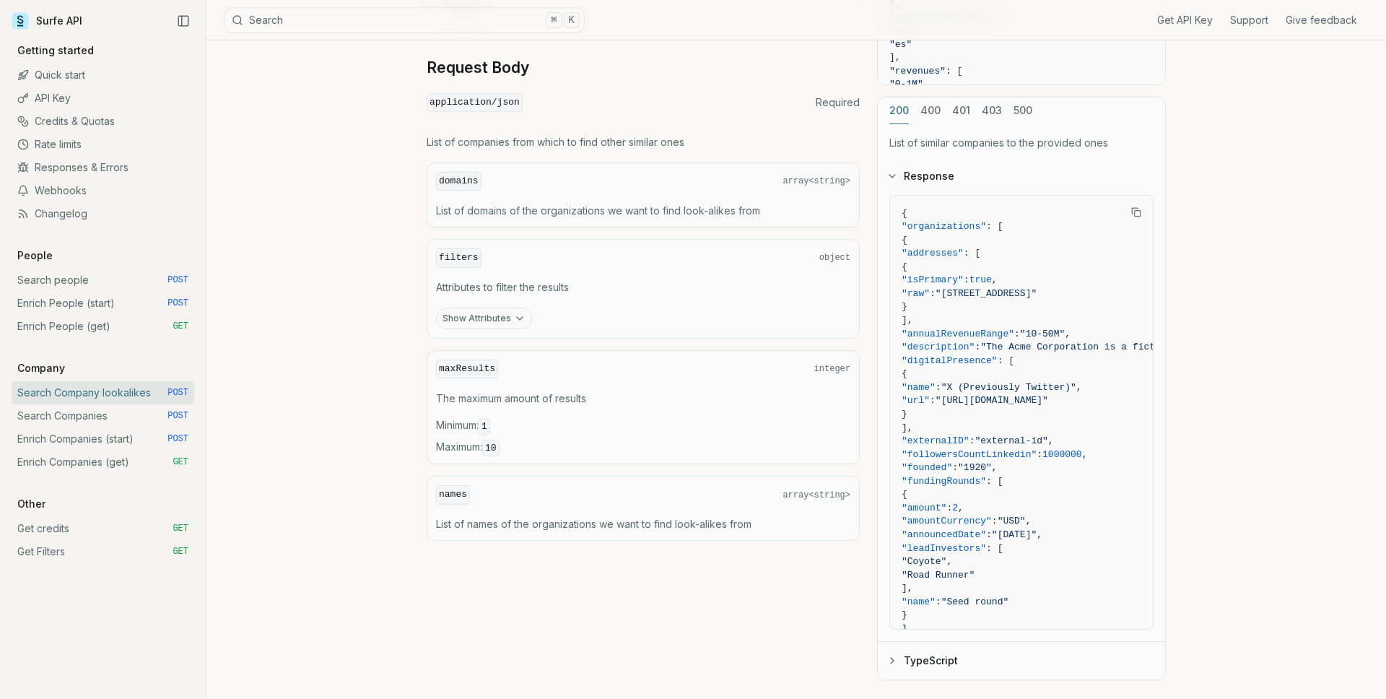
scroll to position [696, 0]
click at [516, 329] on div "filters object Attributes to filter the results Show Attributes" at bounding box center [643, 288] width 433 height 100
click at [516, 324] on button "Show Attributes" at bounding box center [484, 318] width 96 height 22
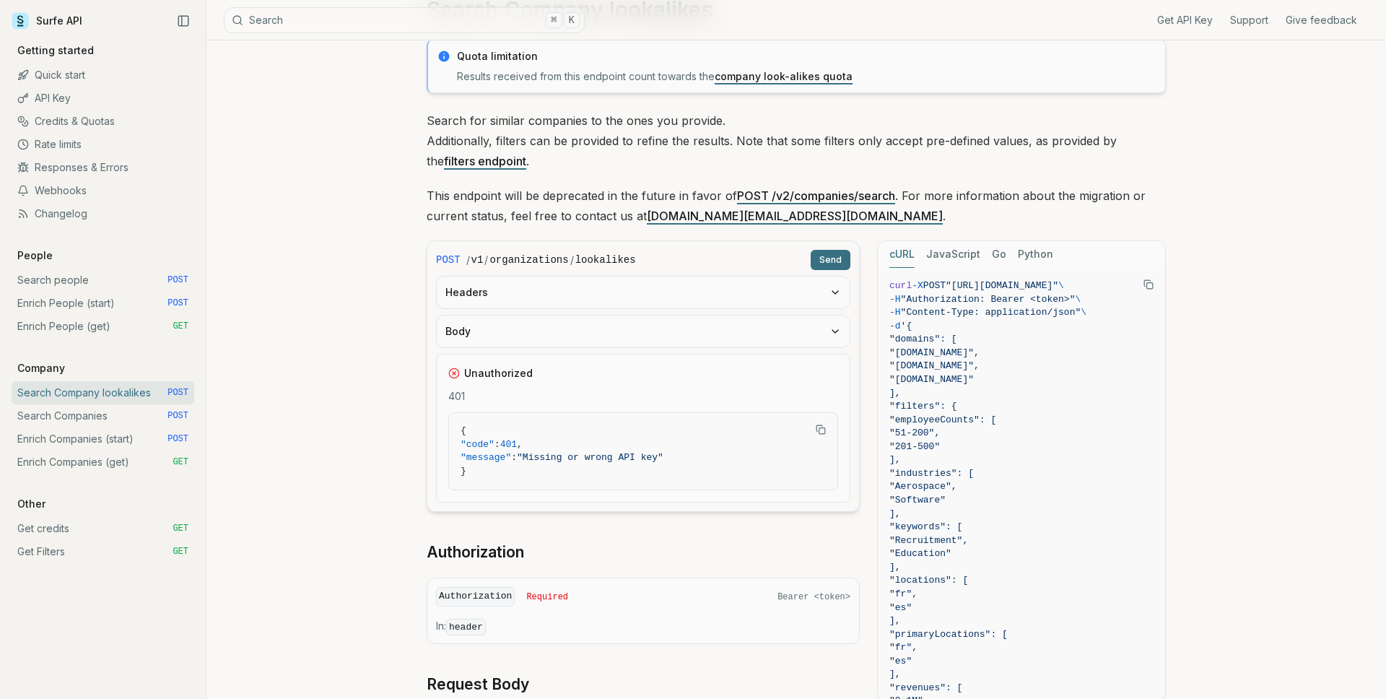
scroll to position [79, 0]
click at [643, 297] on button "Headers" at bounding box center [643, 292] width 413 height 32
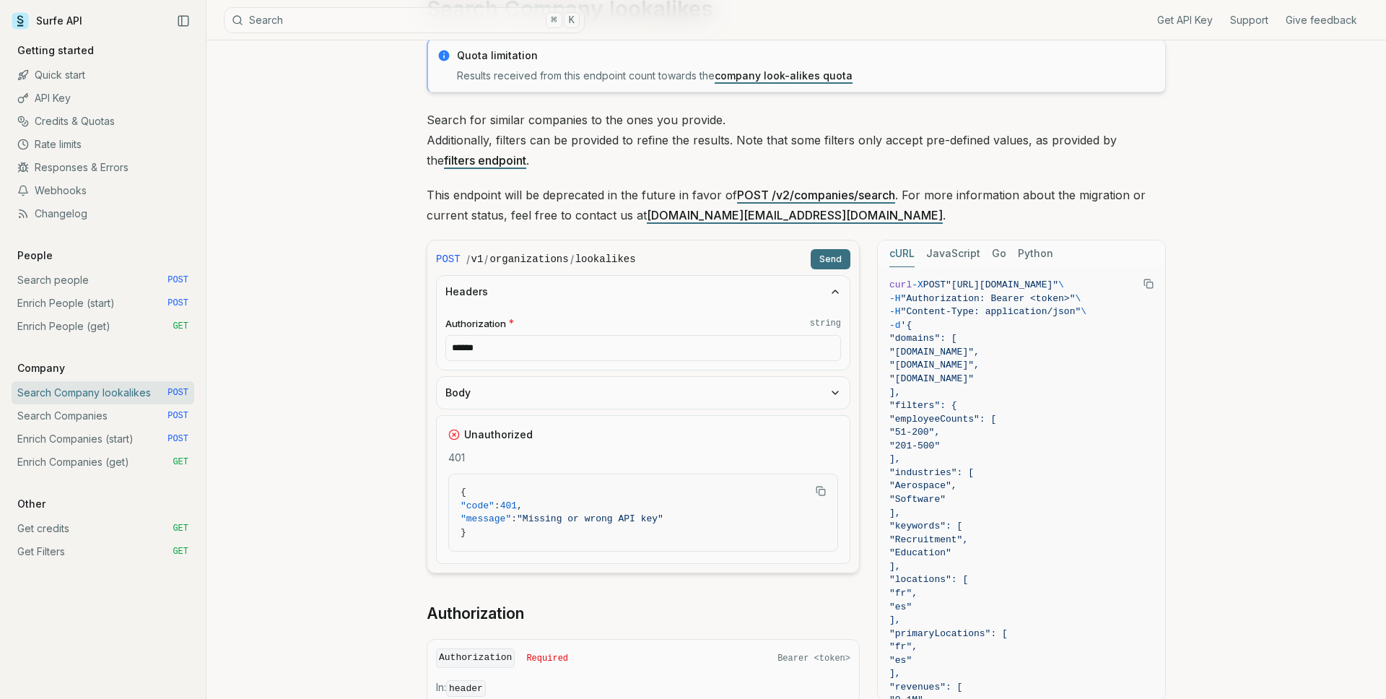
click at [634, 338] on input "******" at bounding box center [644, 348] width 396 height 26
click at [627, 383] on button "Body" at bounding box center [643, 393] width 413 height 32
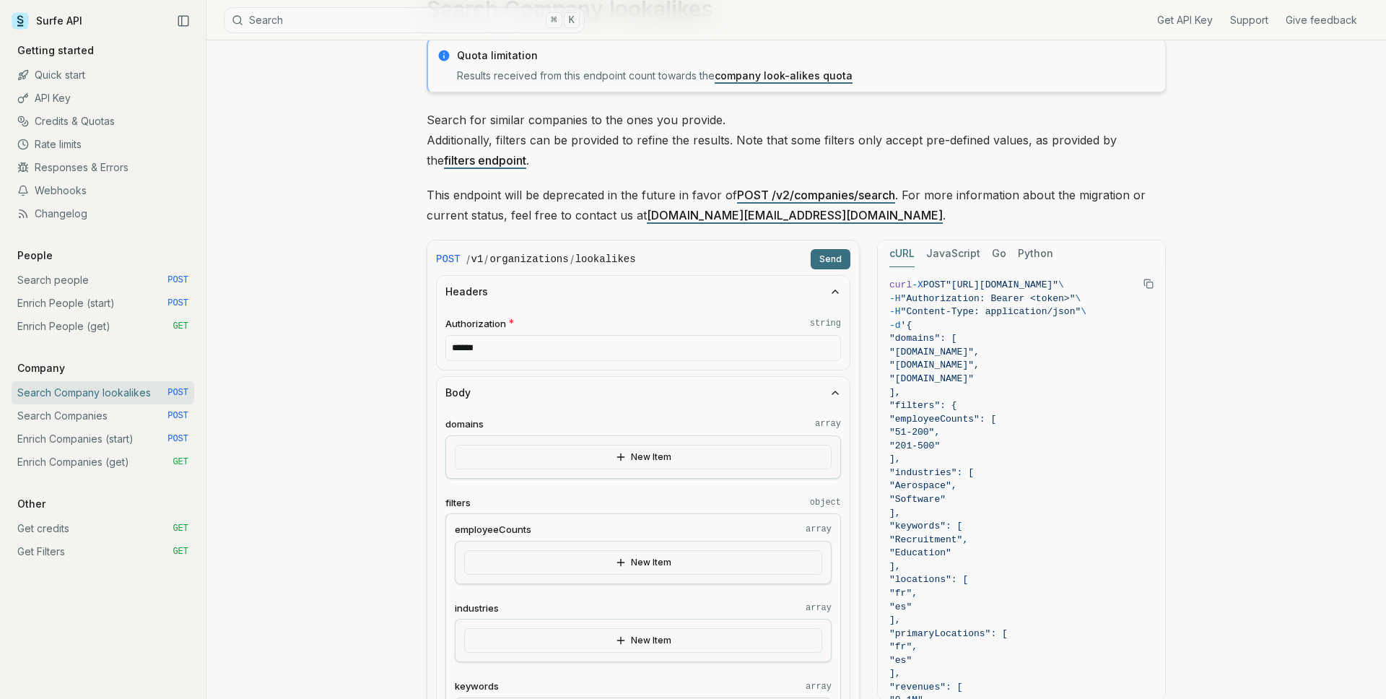
drag, startPoint x: 638, startPoint y: 386, endPoint x: 640, endPoint y: 377, distance: 8.8
click at [640, 377] on button "Body" at bounding box center [643, 393] width 413 height 32
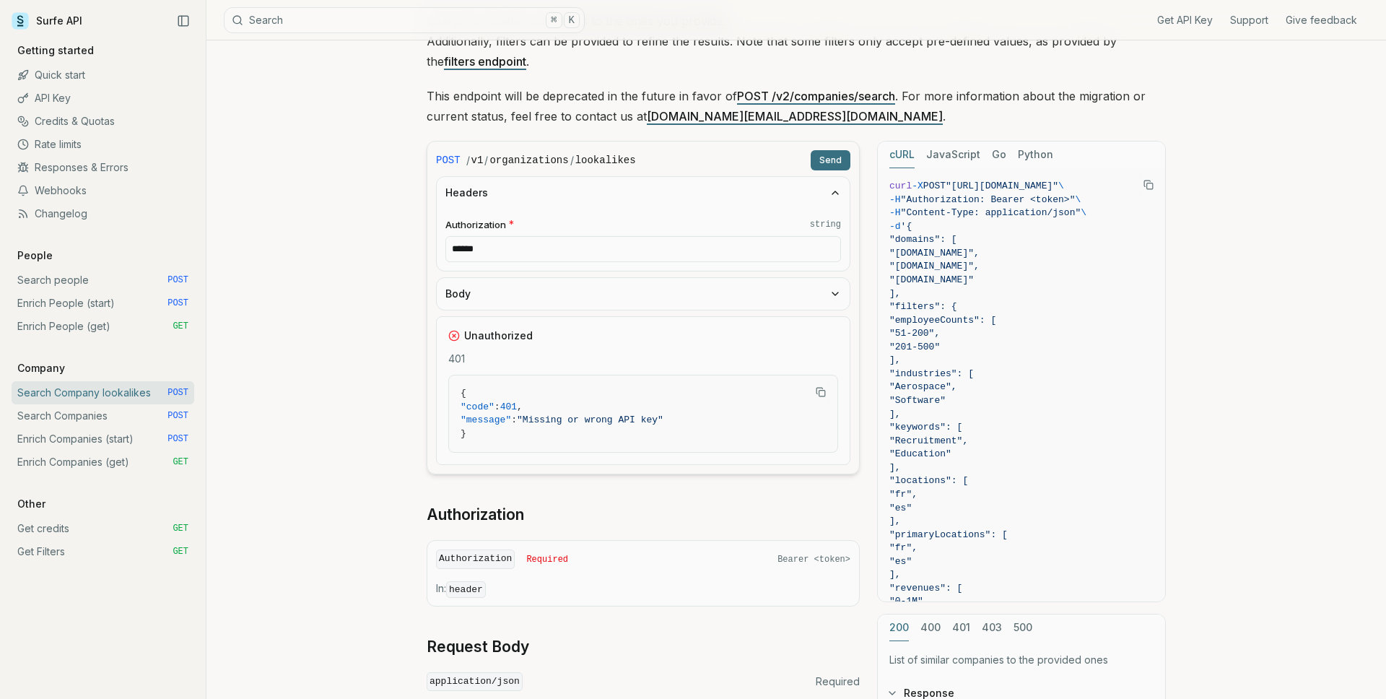
scroll to position [199, 0]
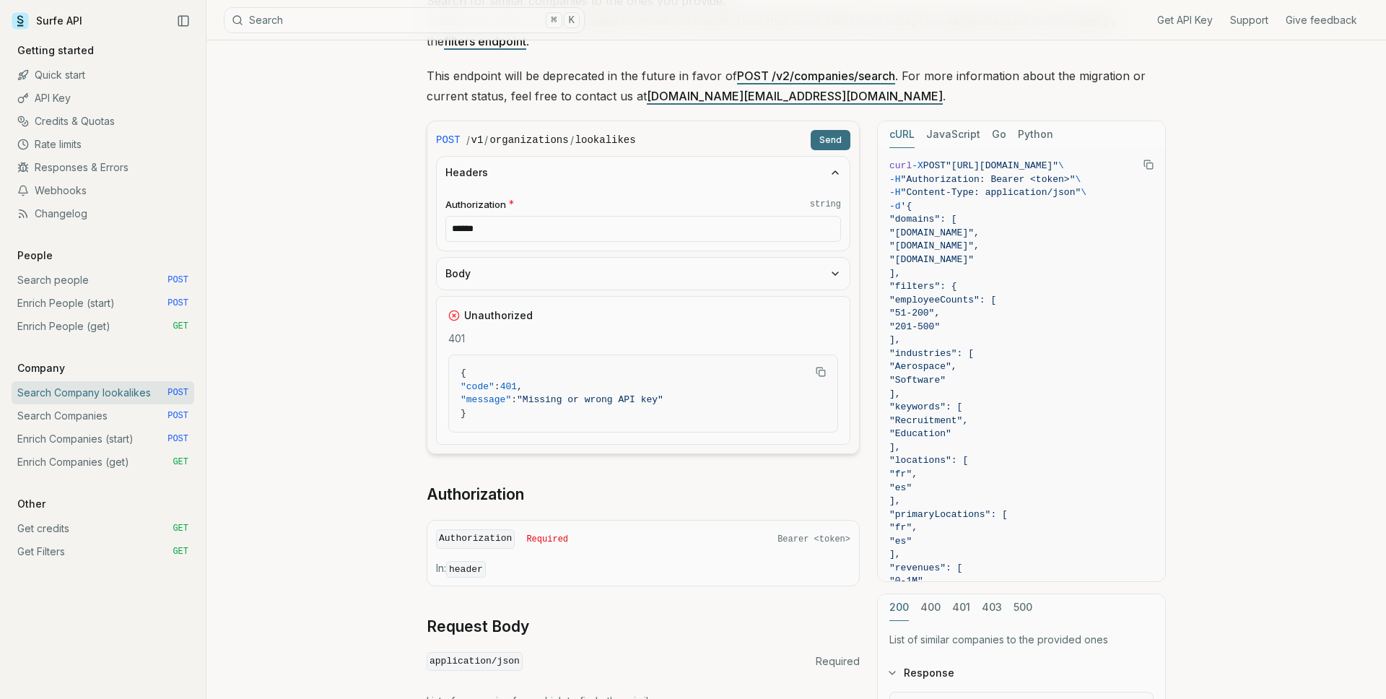
click at [639, 377] on span "{" at bounding box center [643, 374] width 365 height 14
click at [606, 253] on form "POST / v1 / organizations / lookalikes Send Headers Authorization * string ****…" at bounding box center [643, 288] width 433 height 334
click at [605, 260] on button "Body" at bounding box center [643, 274] width 413 height 32
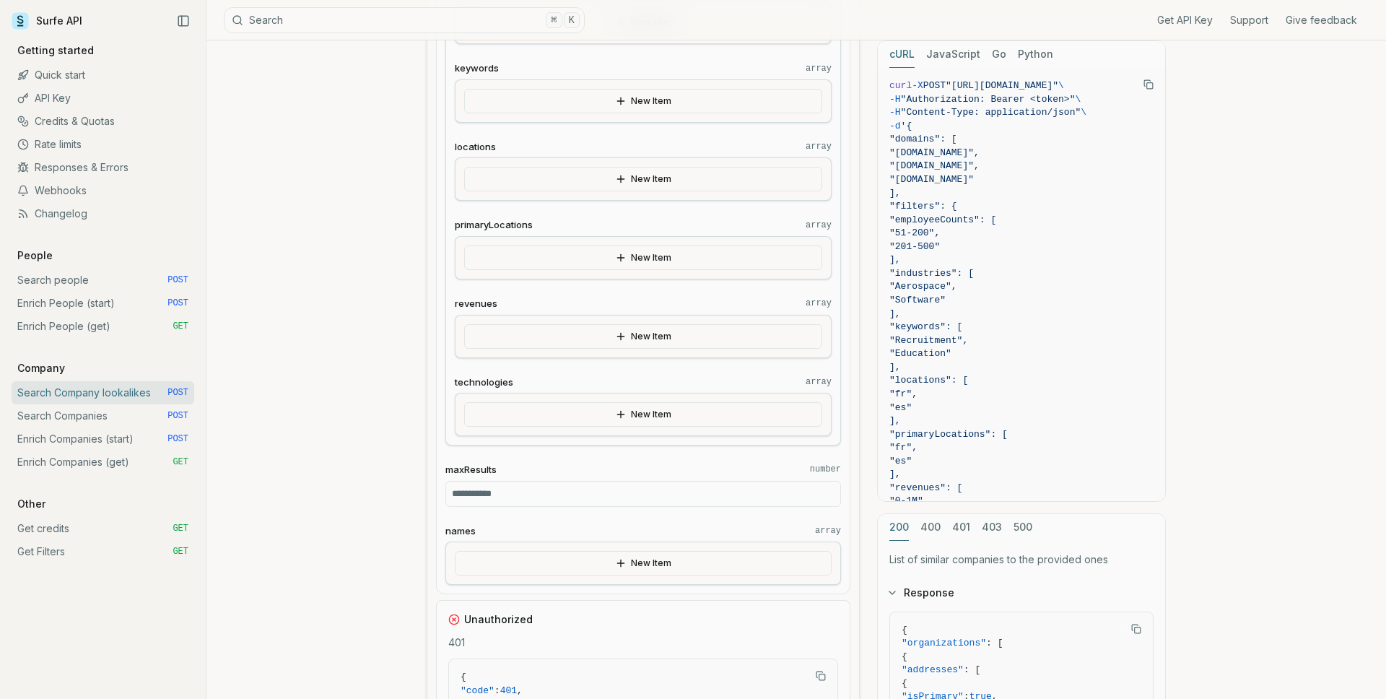
scroll to position [705, 0]
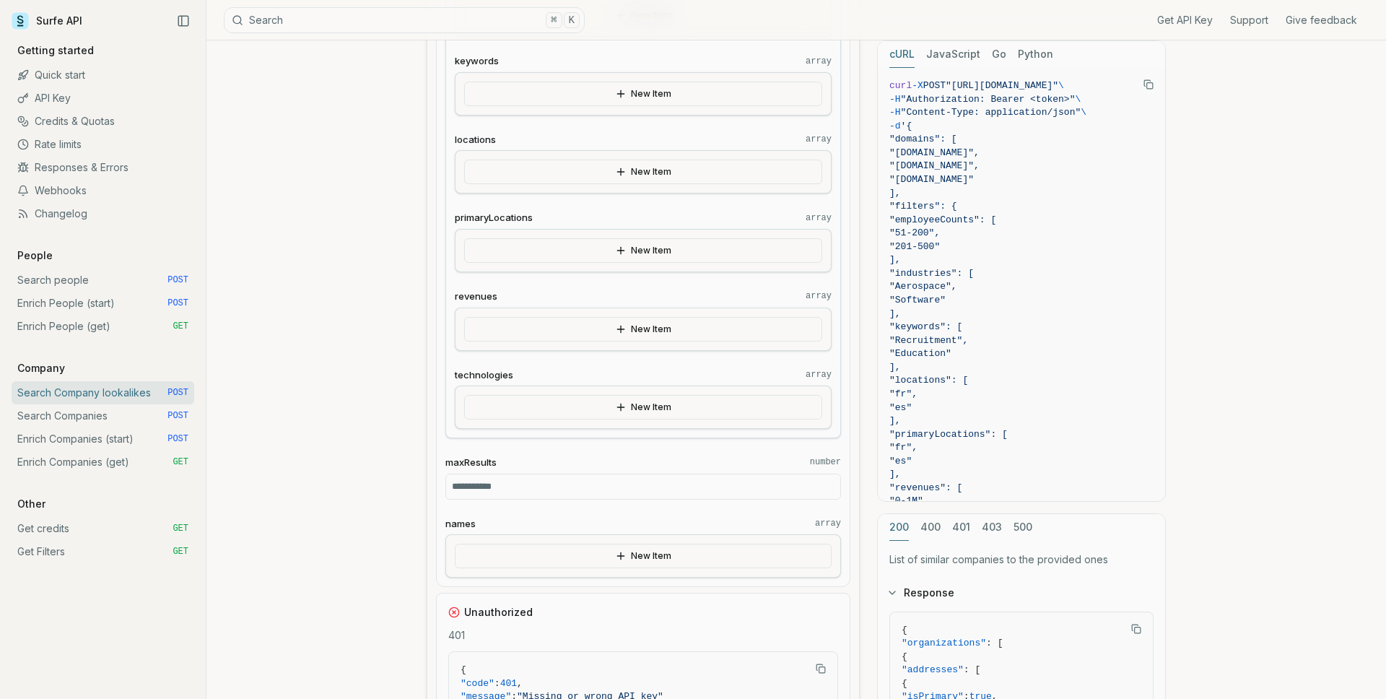
click at [642, 550] on button "New Item" at bounding box center [643, 556] width 377 height 25
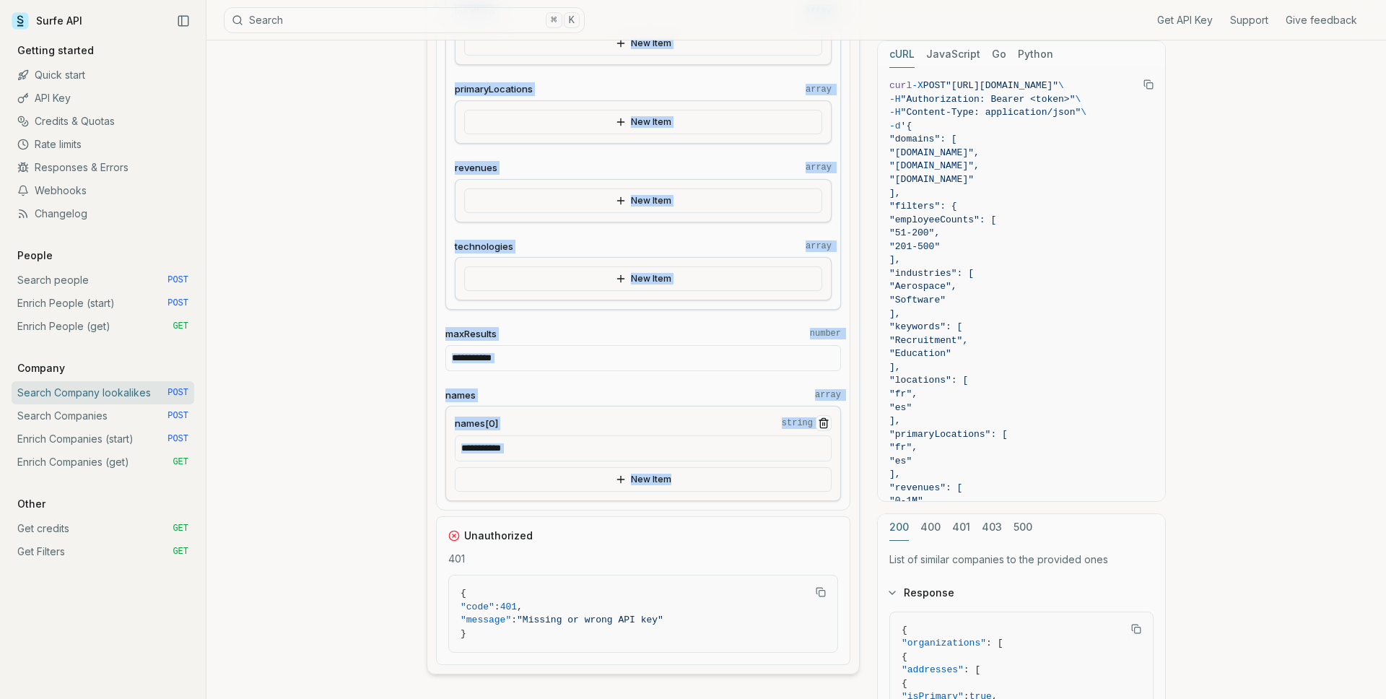
scroll to position [852, 0]
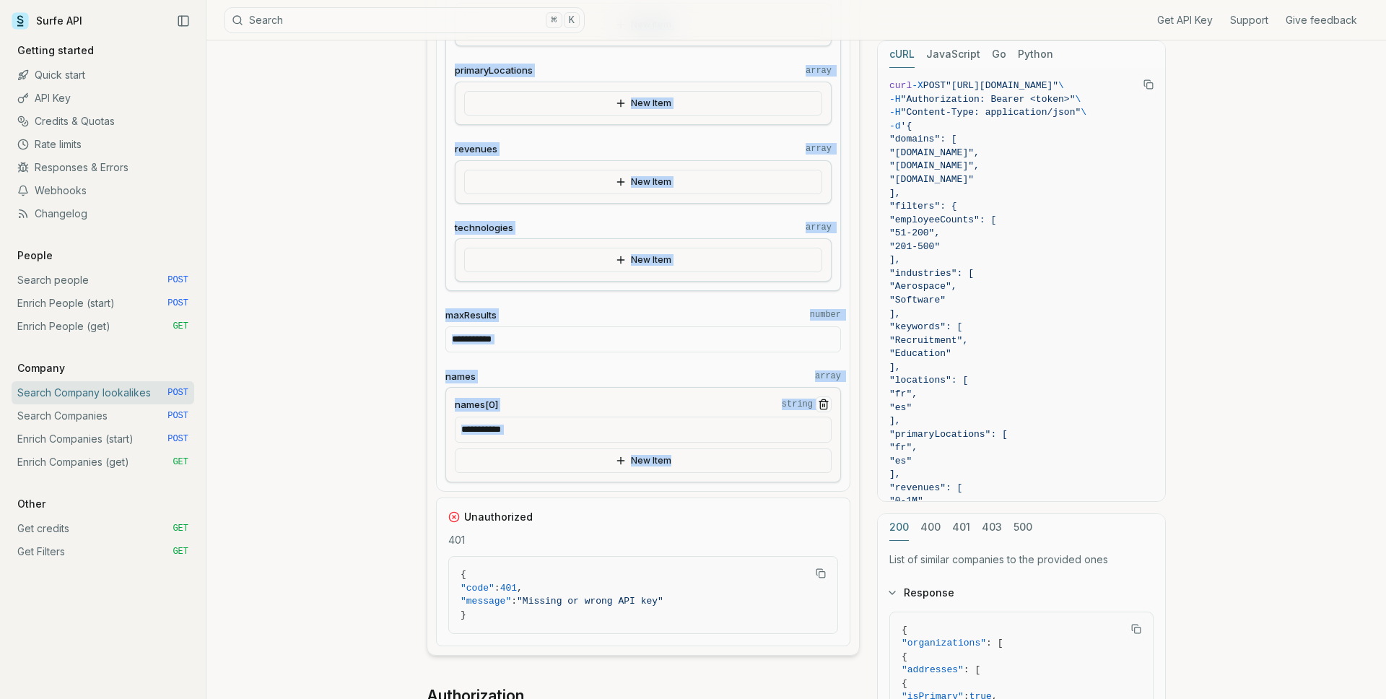
drag, startPoint x: 438, startPoint y: 225, endPoint x: 701, endPoint y: 474, distance: 362.7
click at [701, 474] on form "POST / v1 / organizations / lookalikes Send Headers Authorization * string ****…" at bounding box center [643, 61] width 433 height 1189
copy form "POST / v1 / organizations / lookalikes Send Headers Authorization * string Body…"
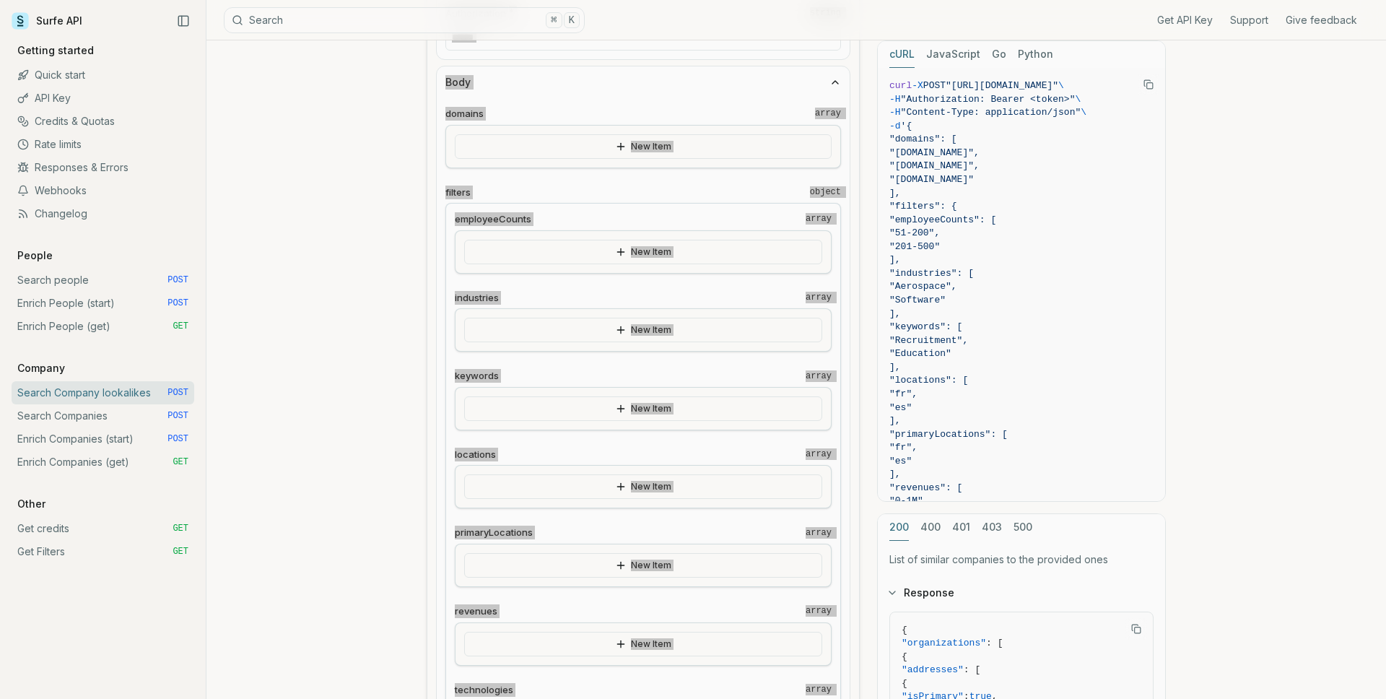
scroll to position [300, 0]
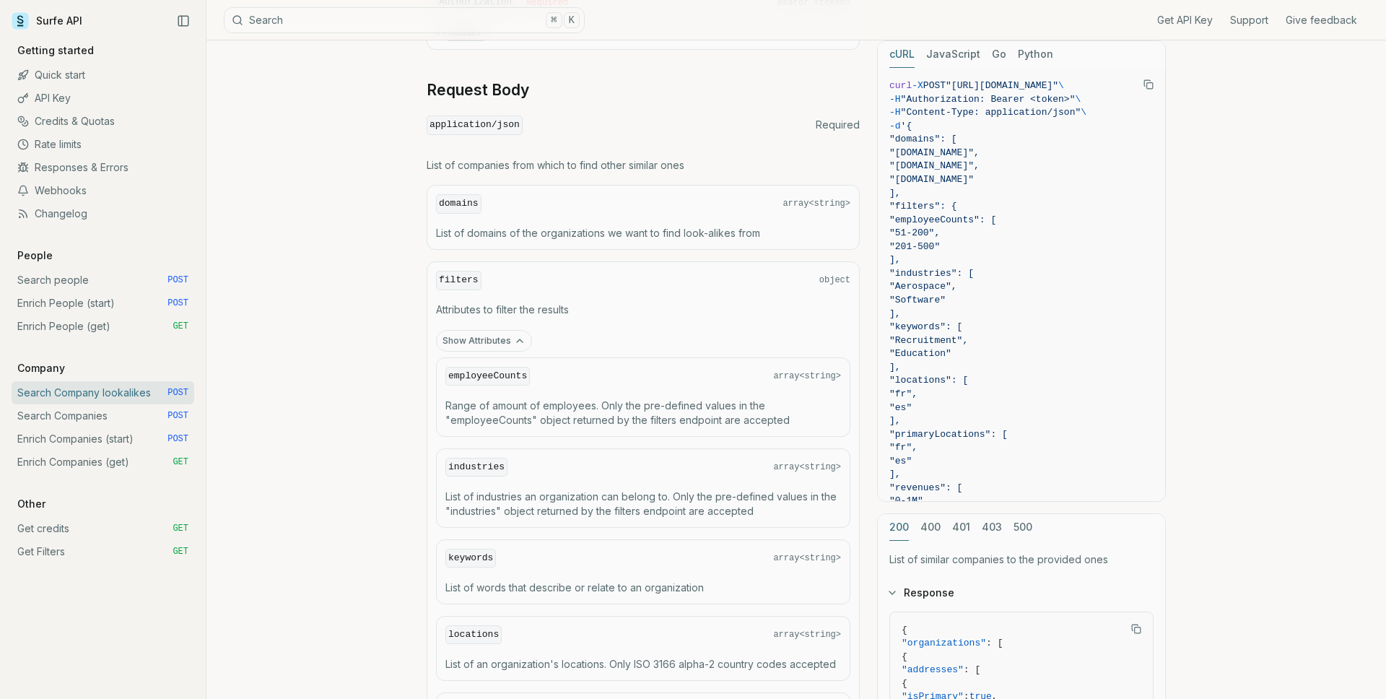
scroll to position [1594, 0]
click at [505, 336] on button "Show Attributes" at bounding box center [484, 337] width 96 height 22
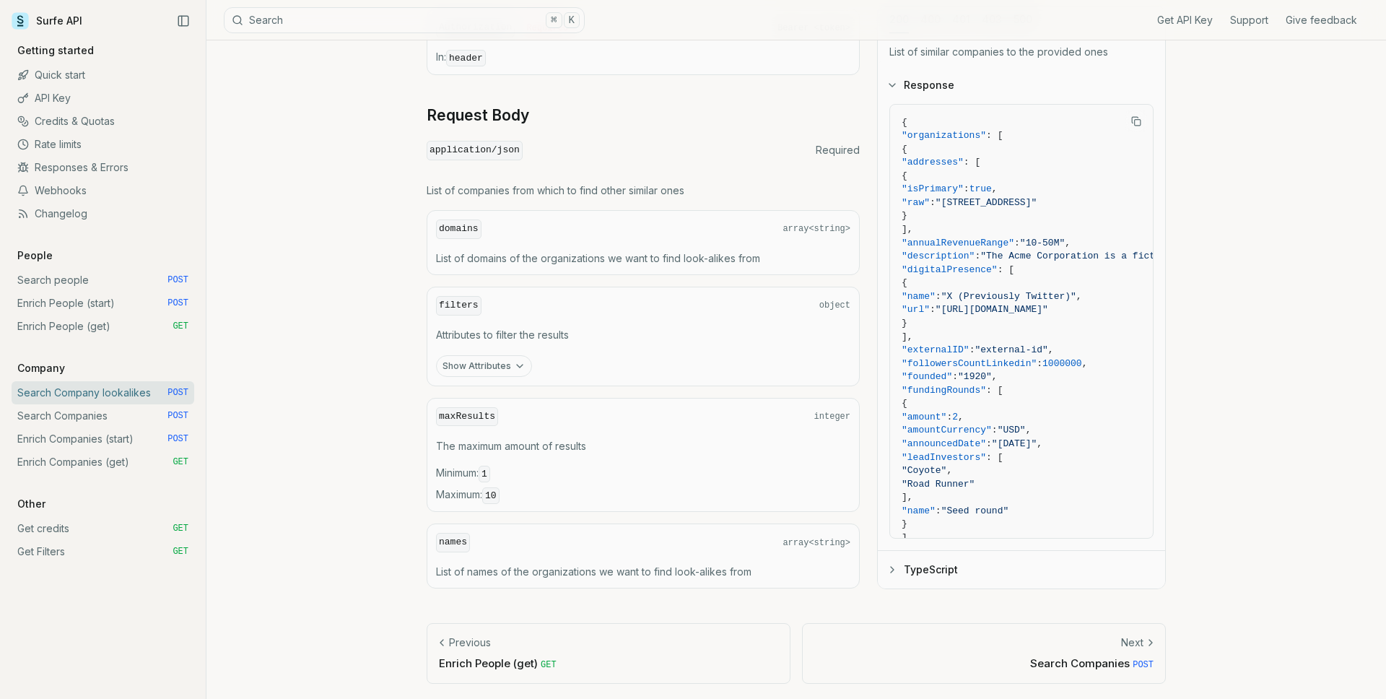
click at [503, 362] on button "Show Attributes" at bounding box center [484, 366] width 96 height 22
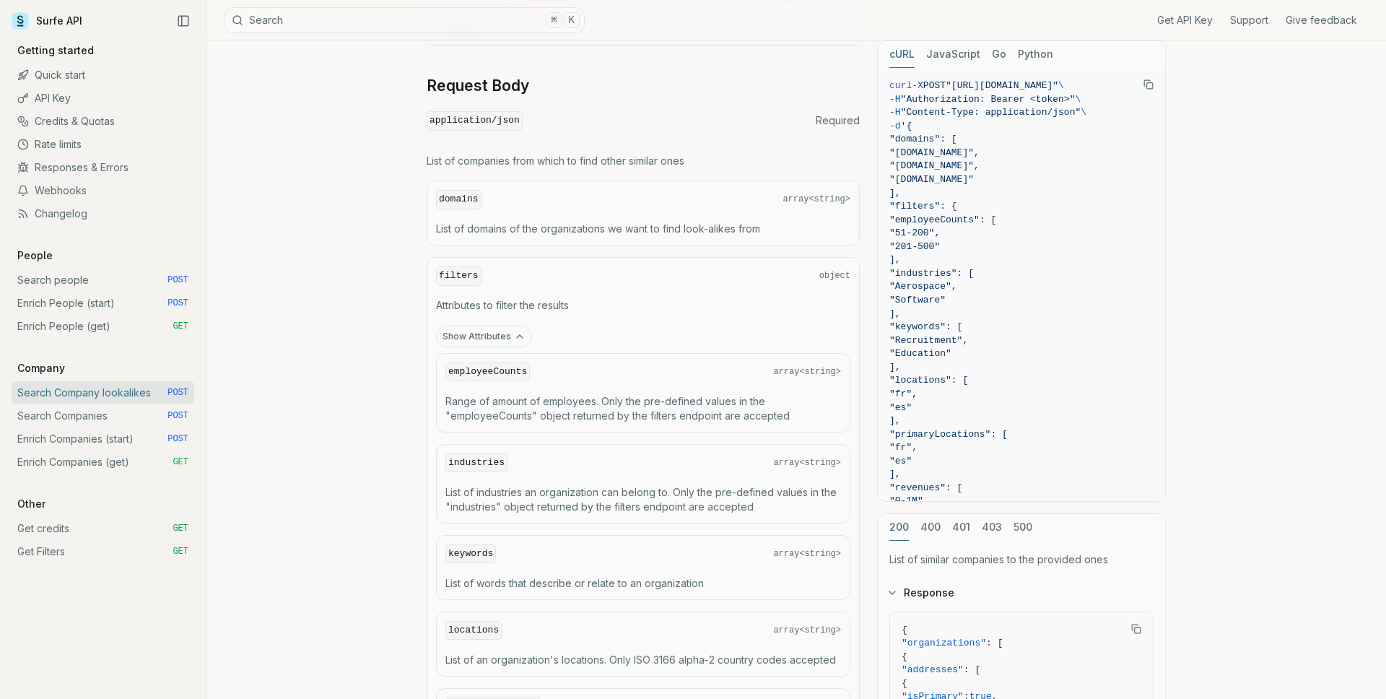
click at [503, 344] on button "Show Attributes" at bounding box center [484, 337] width 96 height 22
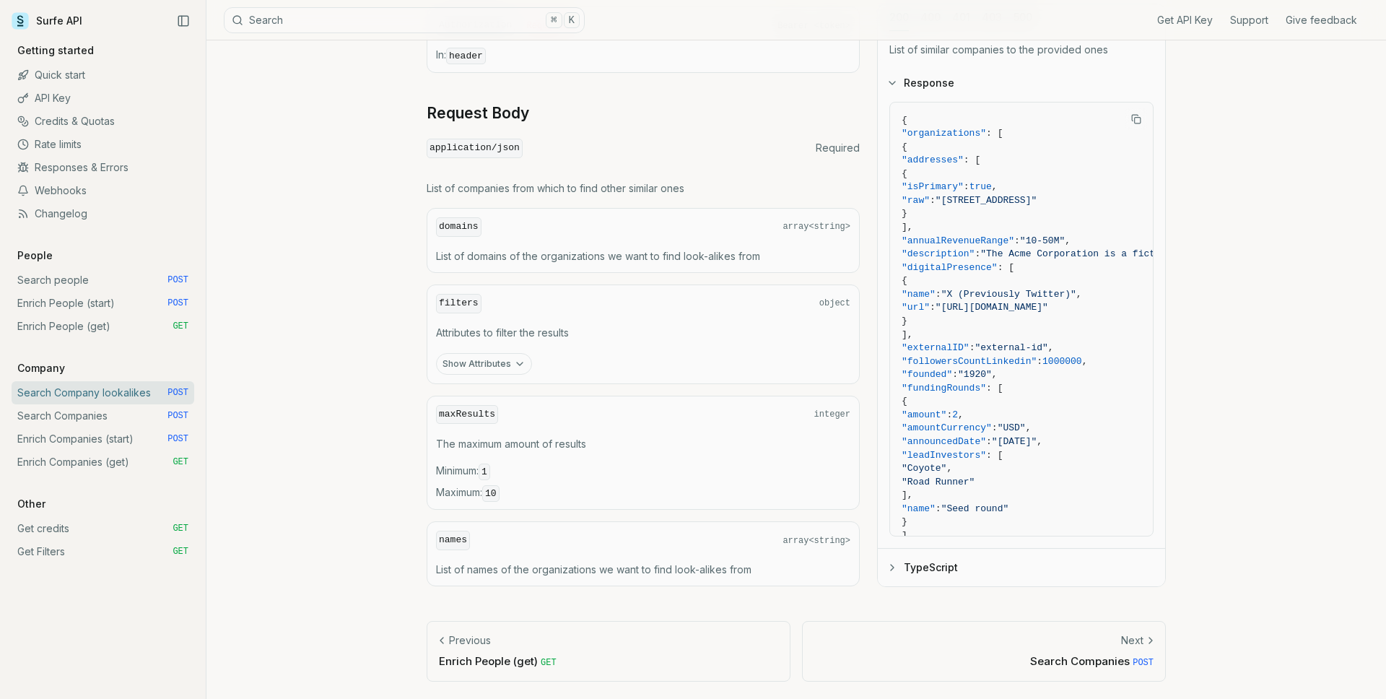
scroll to position [1565, 0]
click at [503, 344] on div "filters object Attributes to filter the results Show Attributes" at bounding box center [643, 337] width 433 height 100
click at [502, 358] on button "Show Attributes" at bounding box center [484, 366] width 96 height 22
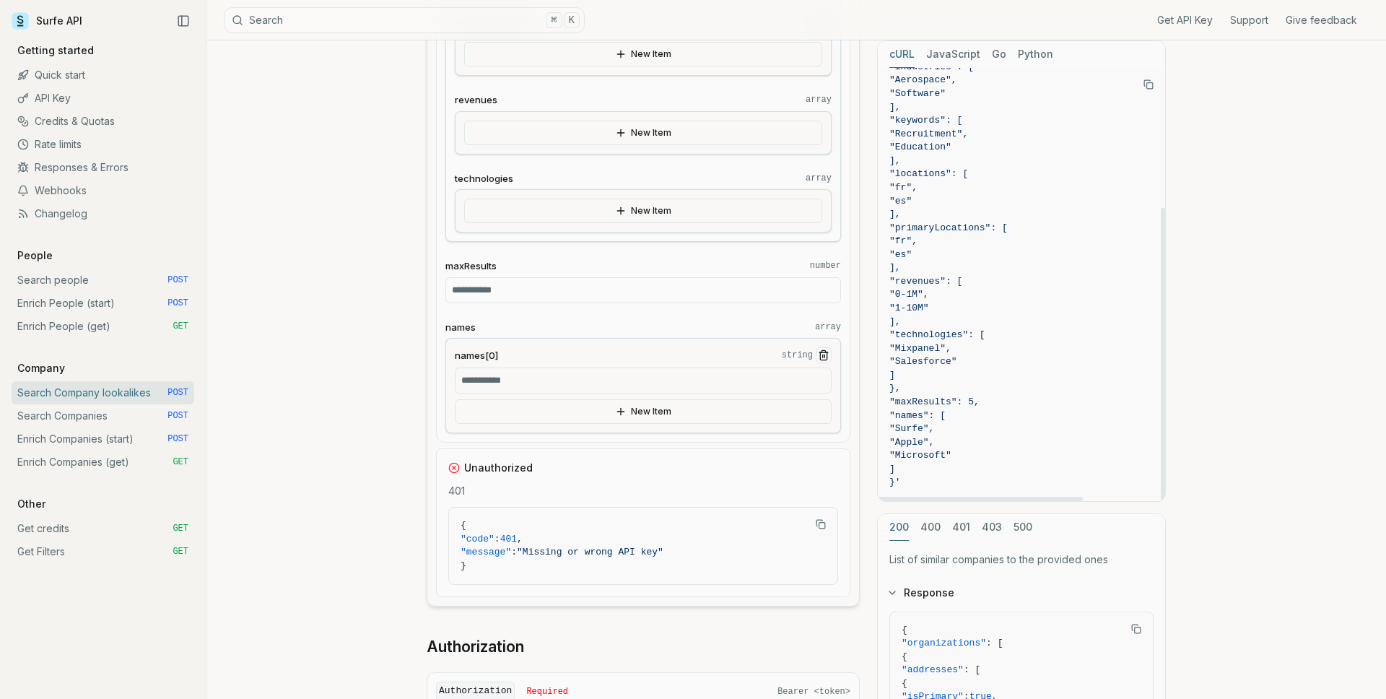
scroll to position [0, 0]
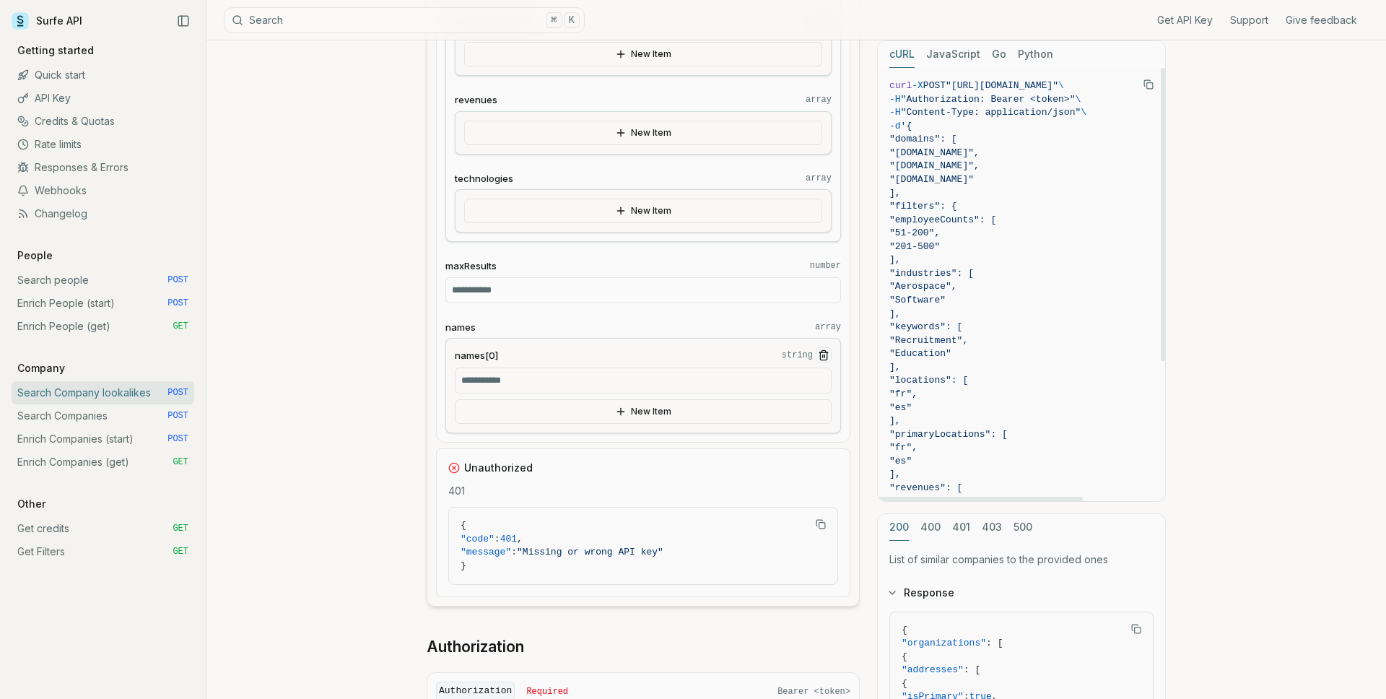
click at [959, 53] on button "JavaScript" at bounding box center [953, 54] width 54 height 27
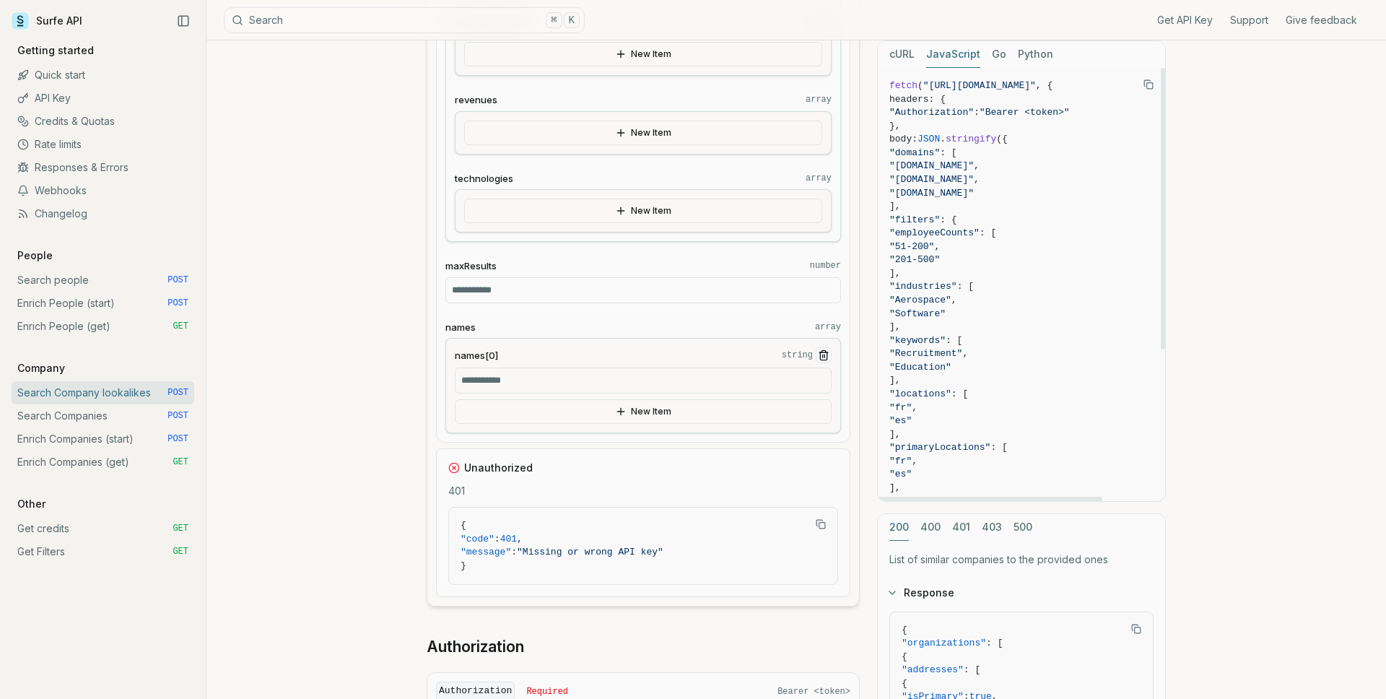
drag, startPoint x: 1052, startPoint y: 500, endPoint x: 1023, endPoint y: 542, distance: 51.5
click at [1024, 502] on div "cURL JavaScript Go Python fetch ( "[URL][DOMAIN_NAME]" , { headers: { "Authoriz…" at bounding box center [1021, 568] width 289 height 1056
drag, startPoint x: 924, startPoint y: 86, endPoint x: 934, endPoint y: 87, distance: 9.5
click at [947, 88] on span ""[URL][DOMAIN_NAME]"" at bounding box center [980, 85] width 113 height 11
click at [933, 87] on span ""[URL][DOMAIN_NAME]"" at bounding box center [980, 85] width 113 height 11
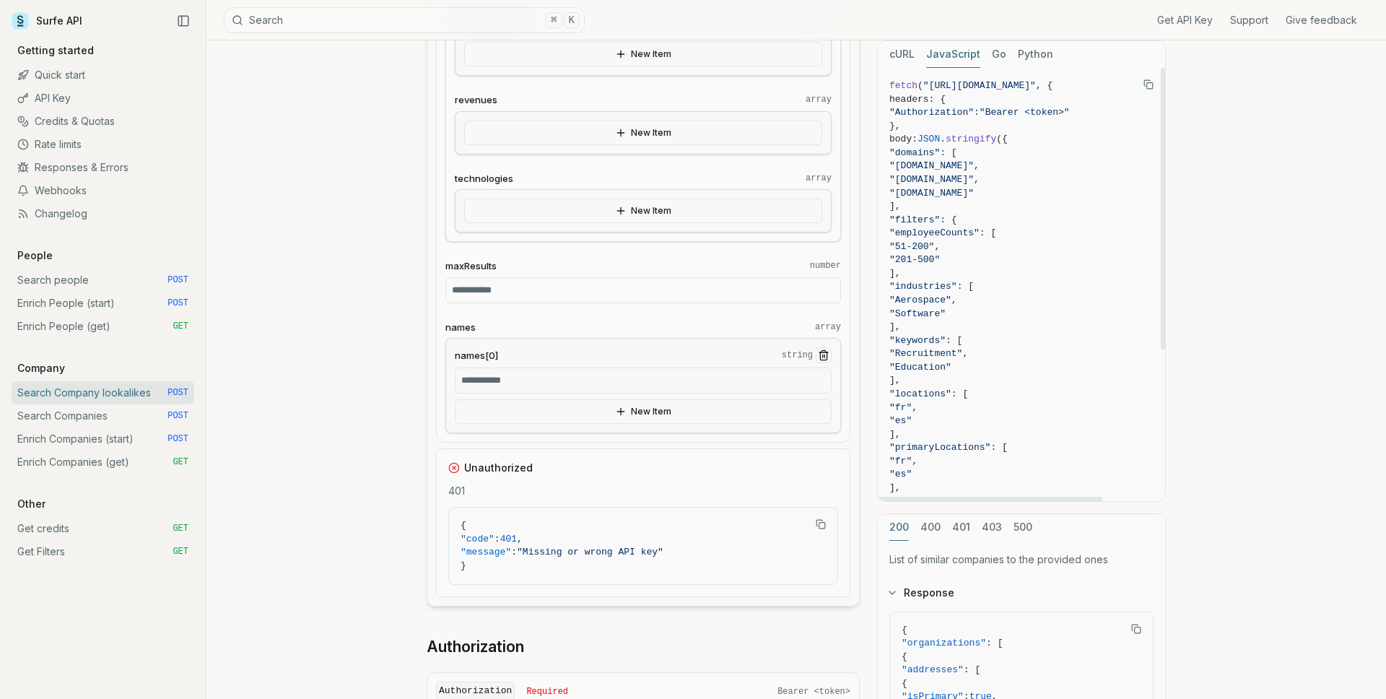
drag, startPoint x: 930, startPoint y: 87, endPoint x: 986, endPoint y: 90, distance: 55.7
click at [986, 90] on span ""[URL][DOMAIN_NAME]"" at bounding box center [980, 85] width 113 height 11
click at [986, 89] on span ""[URL][DOMAIN_NAME]"" at bounding box center [980, 85] width 113 height 11
drag, startPoint x: 1061, startPoint y: 500, endPoint x: 1070, endPoint y: 498, distance: 9.6
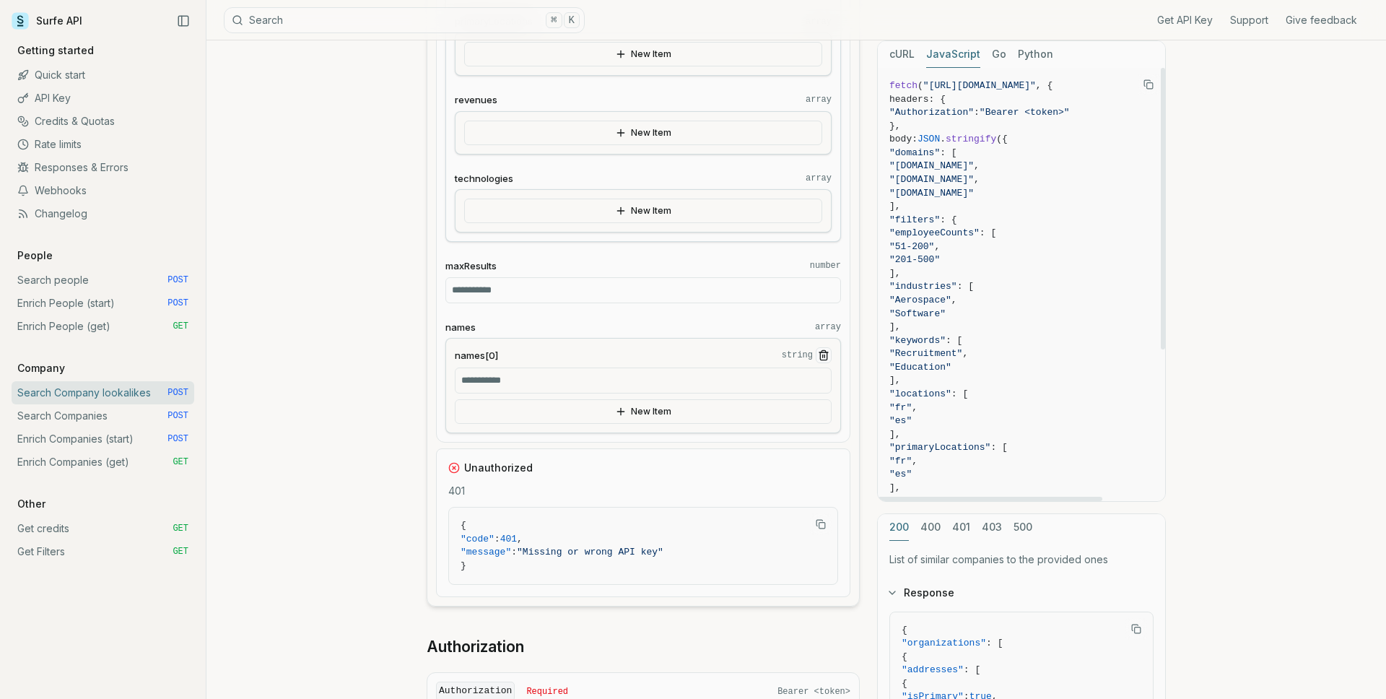
click at [1070, 499] on div "cURL JavaScript Go Python fetch ( "[URL][DOMAIN_NAME]" , { headers: { "Authoriz…" at bounding box center [1021, 270] width 289 height 461
drag, startPoint x: 1075, startPoint y: 497, endPoint x: 1165, endPoint y: 493, distance: 89.6
click at [1165, 494] on div "fetch ( "[URL][DOMAIN_NAME]" , { headers: { "Authorization" : "Bearer <token>" …" at bounding box center [1021, 284] width 287 height 433
